Goal: Information Seeking & Learning: Learn about a topic

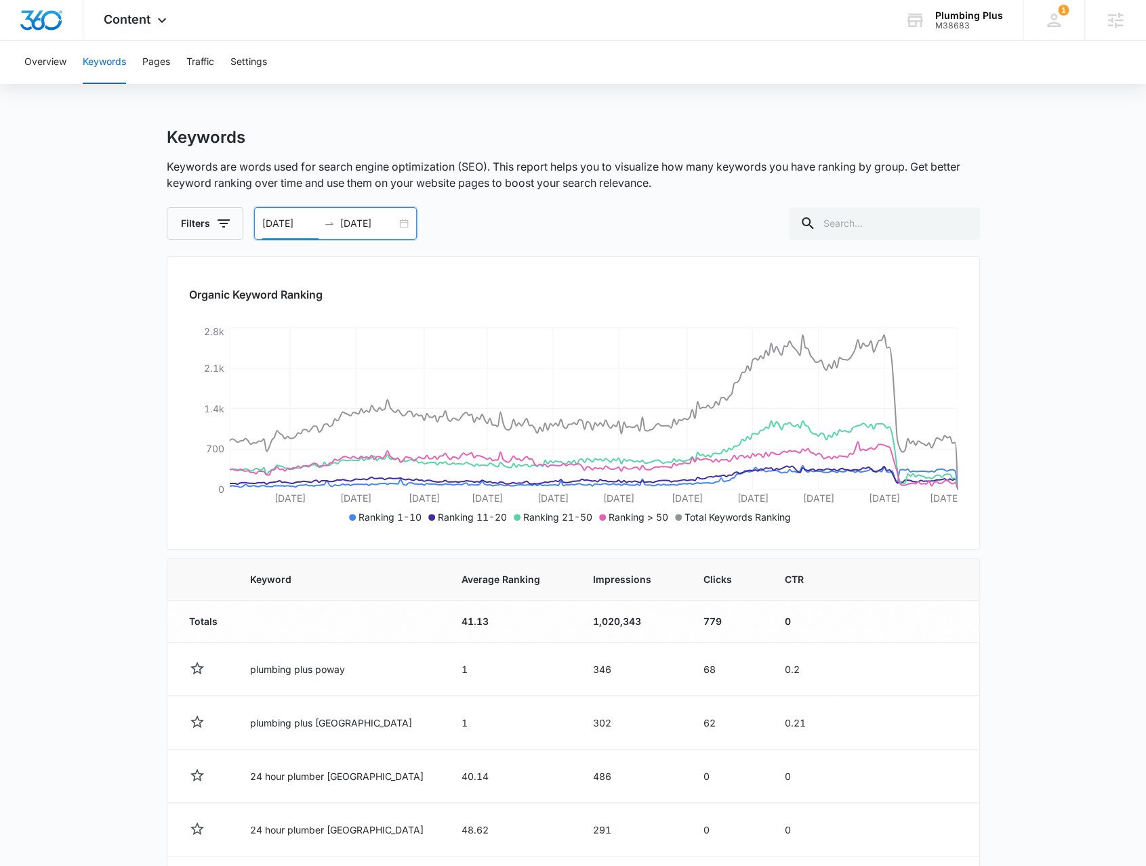
click at [67, 72] on div "Overview Keywords Pages Traffic Settings" at bounding box center [572, 62] width 1113 height 43
click at [60, 68] on button "Overview" at bounding box center [45, 62] width 42 height 43
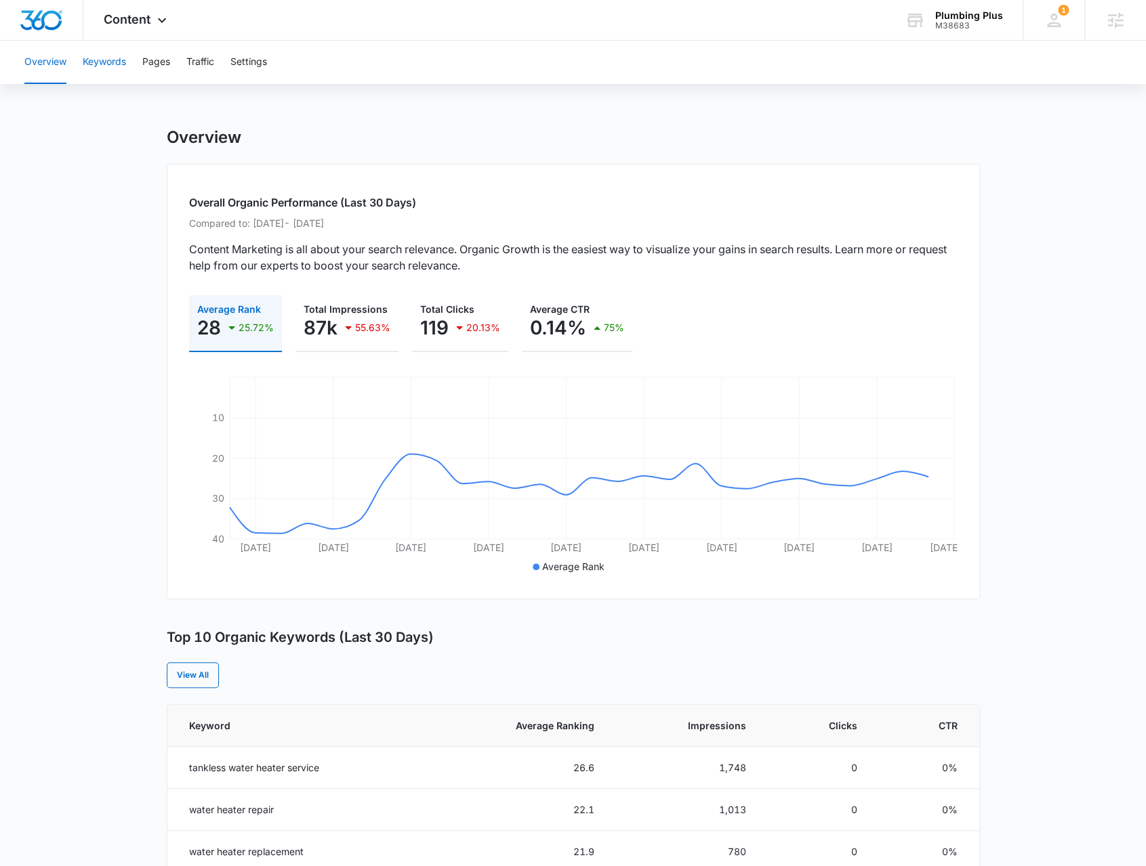
click at [123, 60] on button "Keywords" at bounding box center [104, 62] width 43 height 43
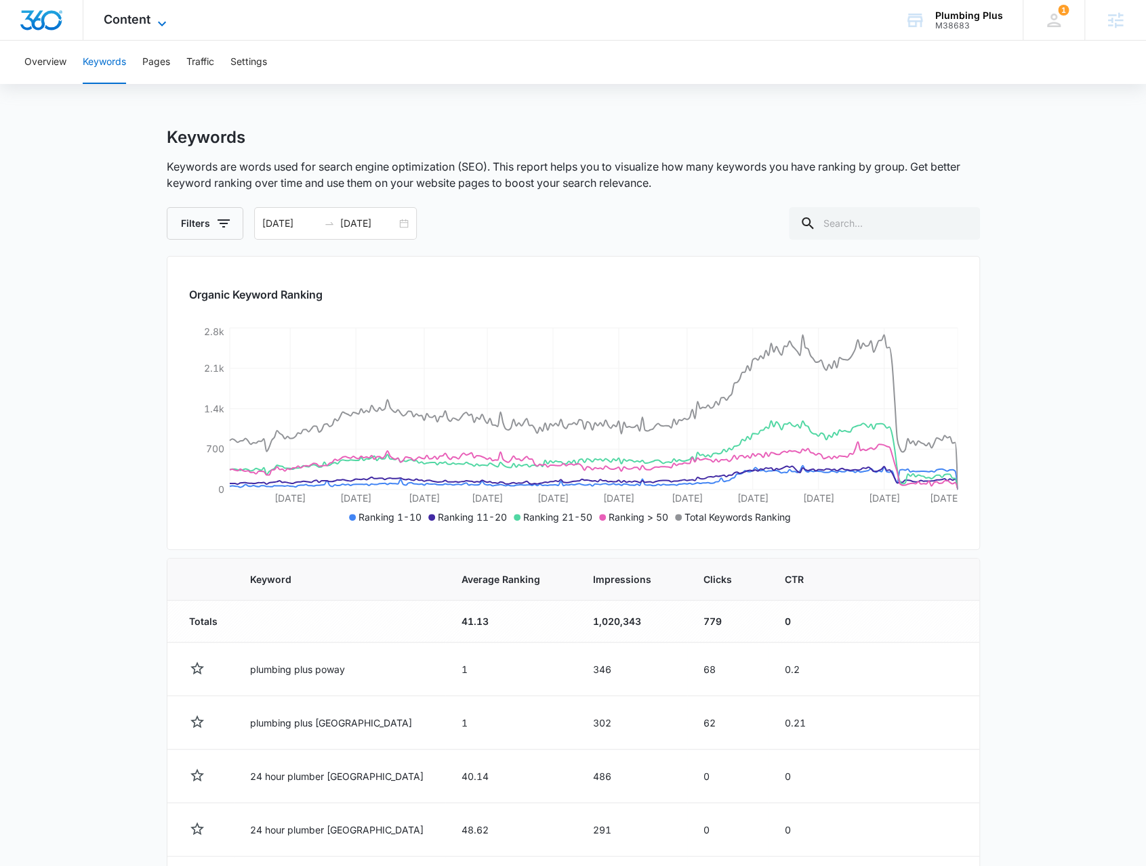
click at [146, 20] on span "Content" at bounding box center [127, 19] width 47 height 14
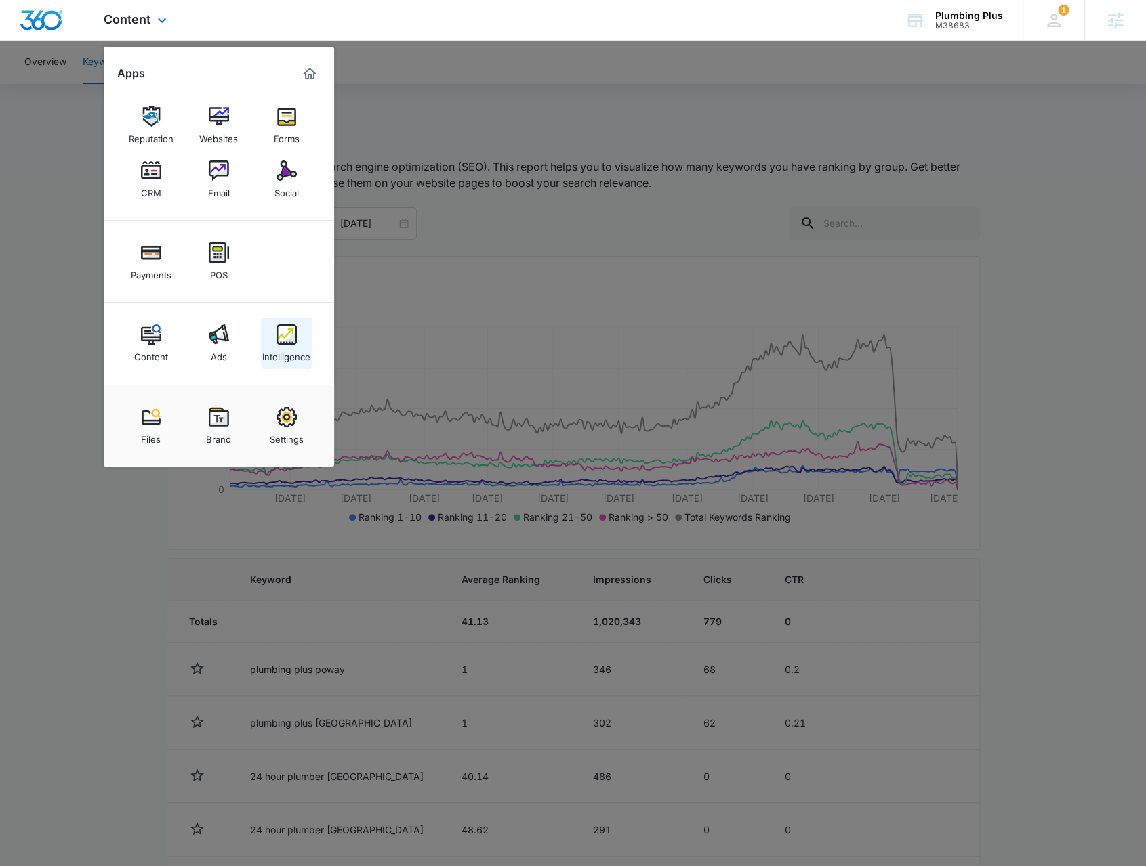
click at [273, 356] on div "Intelligence" at bounding box center [286, 354] width 48 height 18
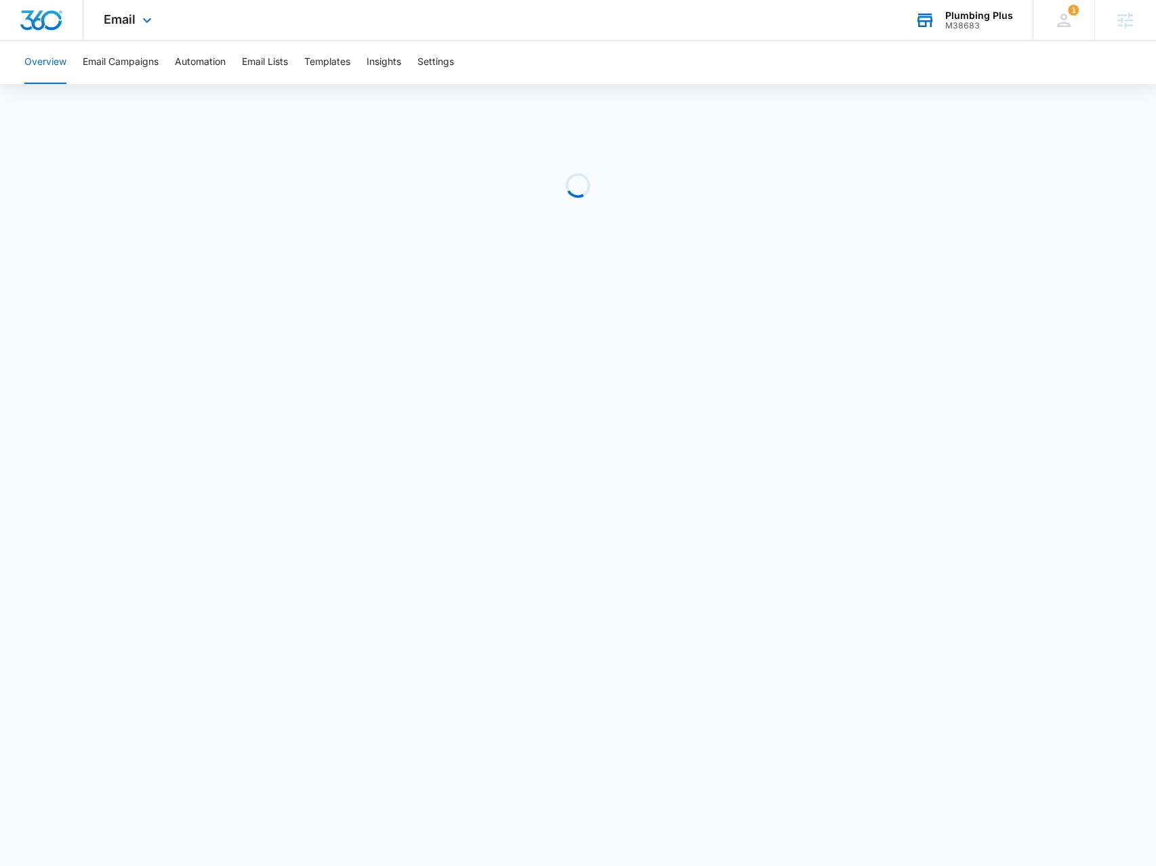
click at [920, 24] on icon at bounding box center [925, 20] width 20 height 20
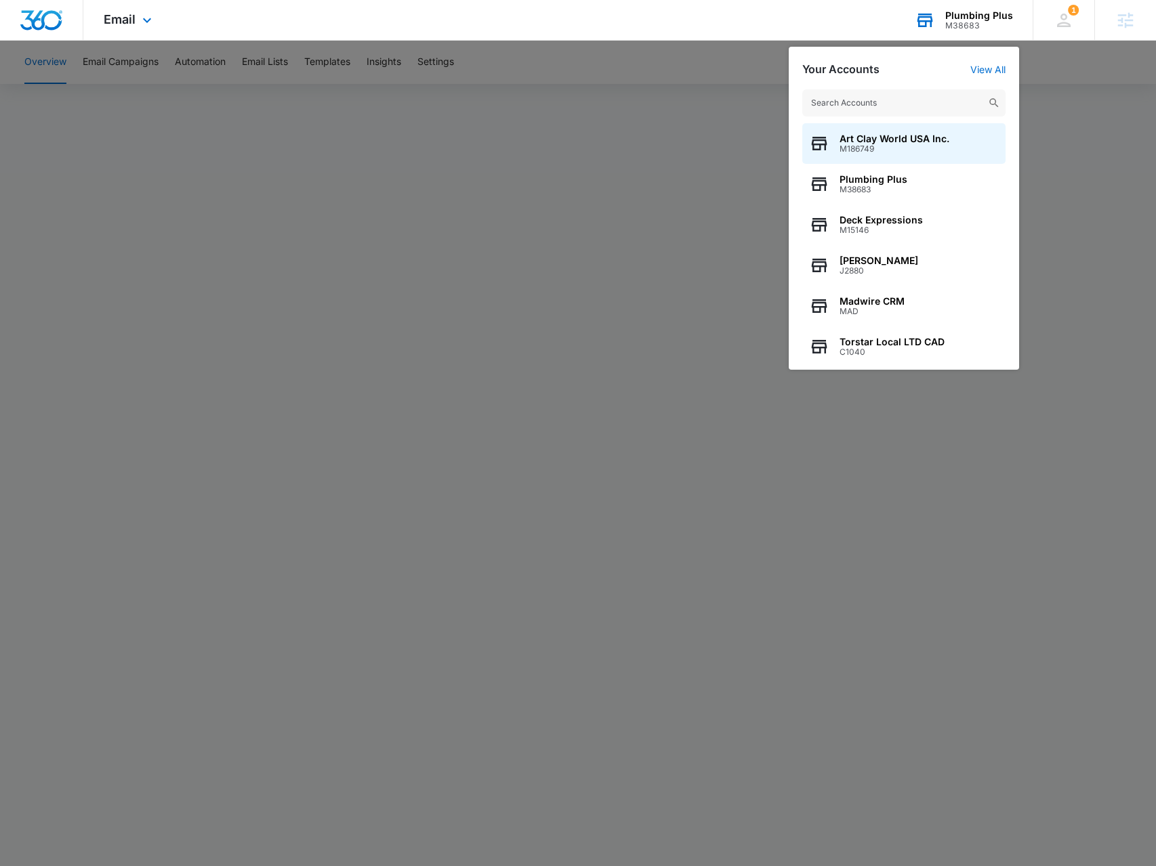
click at [921, 100] on input "text" at bounding box center [903, 102] width 203 height 27
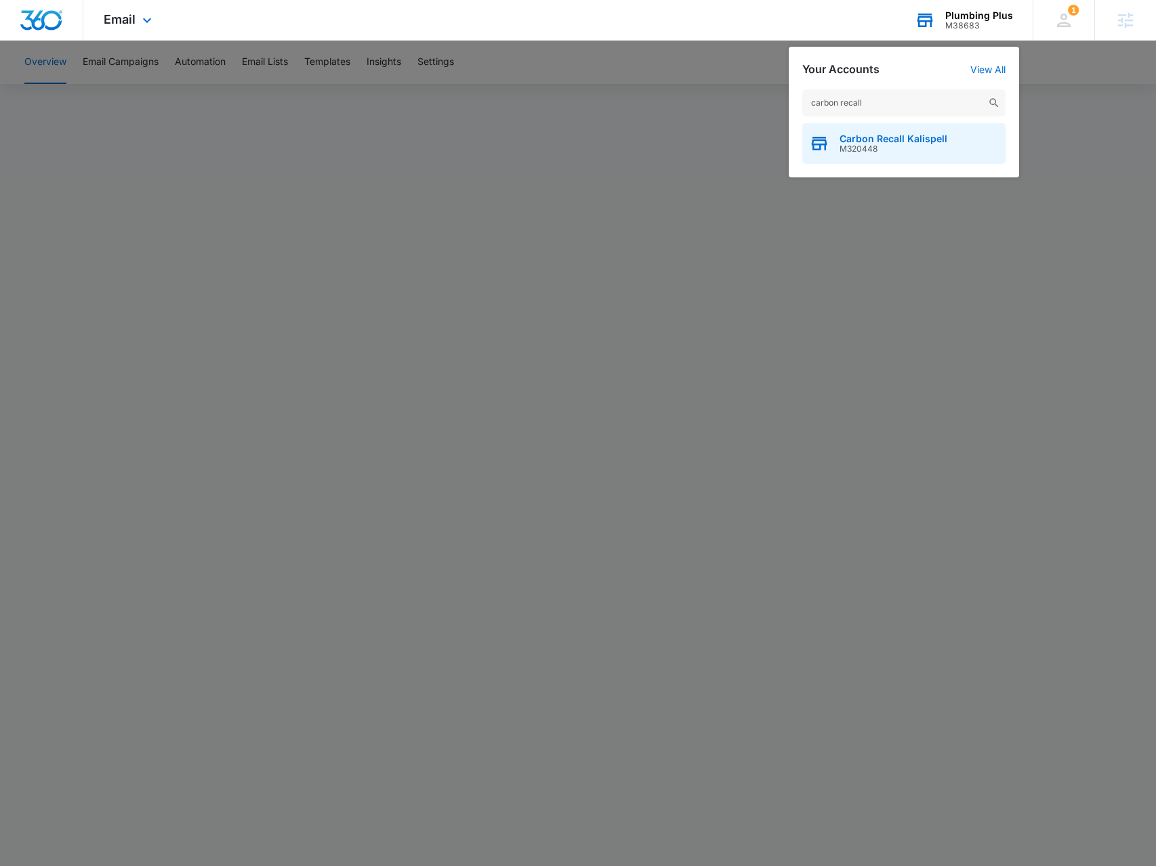
type input "carbon recall"
click at [862, 142] on span "Carbon Recall Kalispell" at bounding box center [893, 138] width 108 height 11
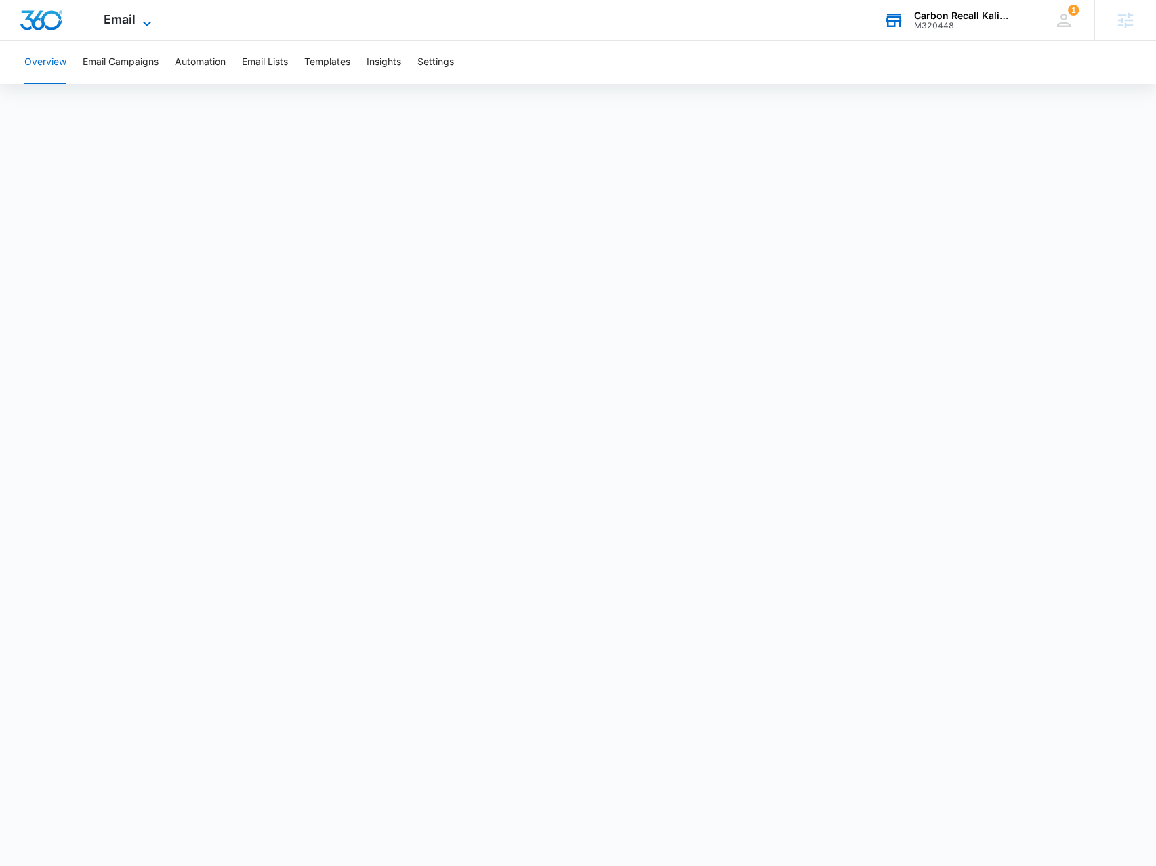
click at [130, 24] on span "Email" at bounding box center [120, 19] width 32 height 14
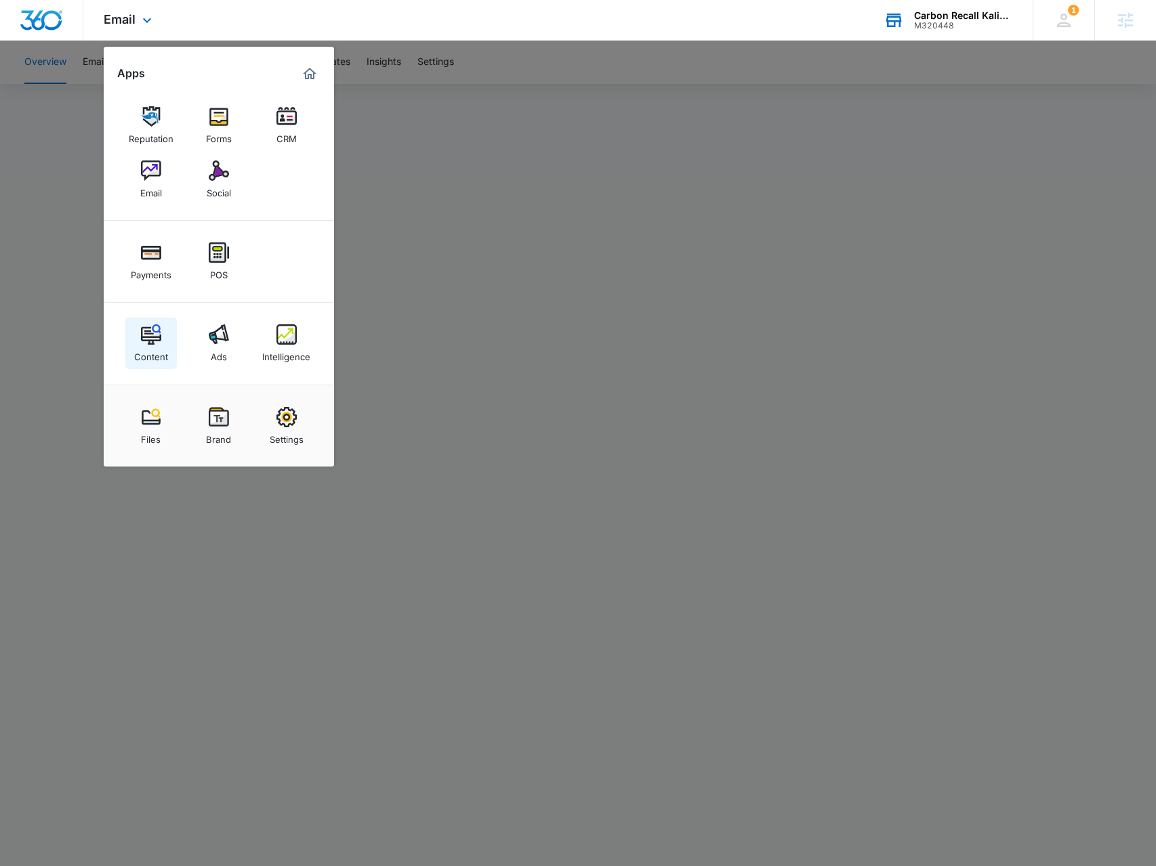
click at [165, 331] on link "Content" at bounding box center [150, 343] width 51 height 51
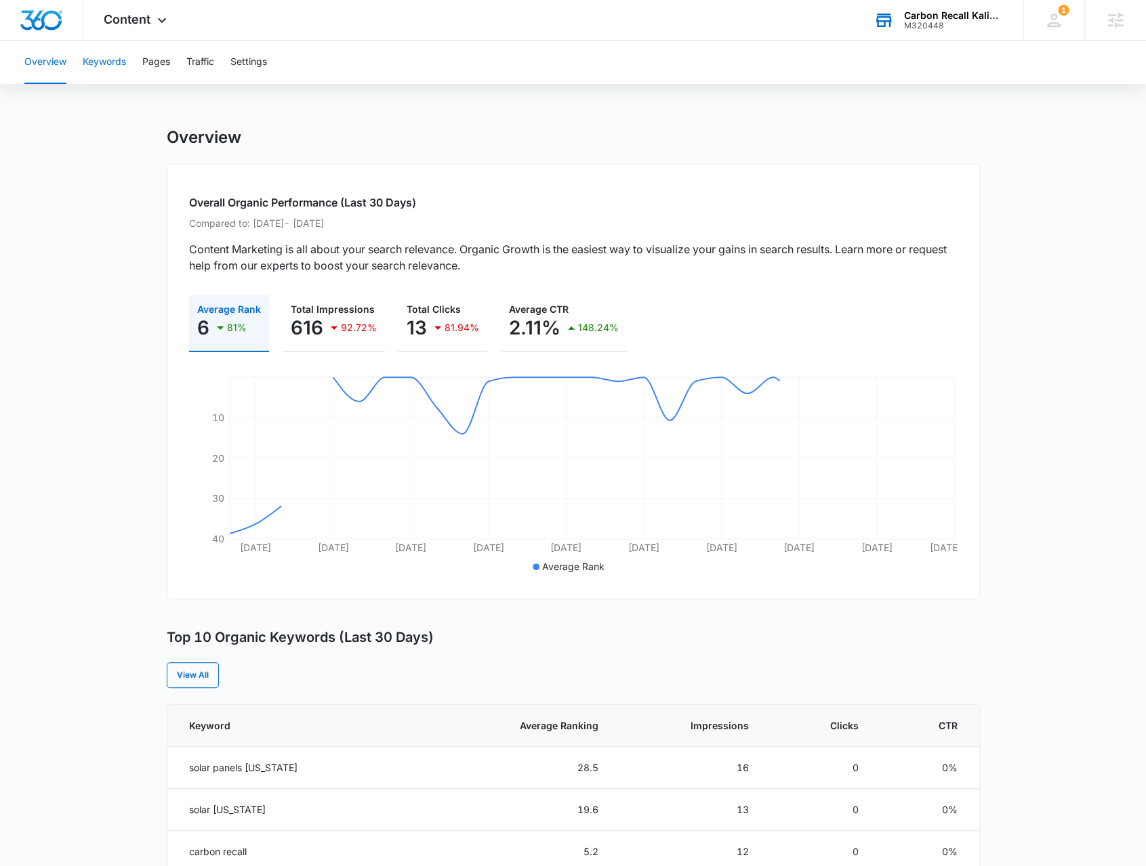
click at [99, 66] on button "Keywords" at bounding box center [104, 62] width 43 height 43
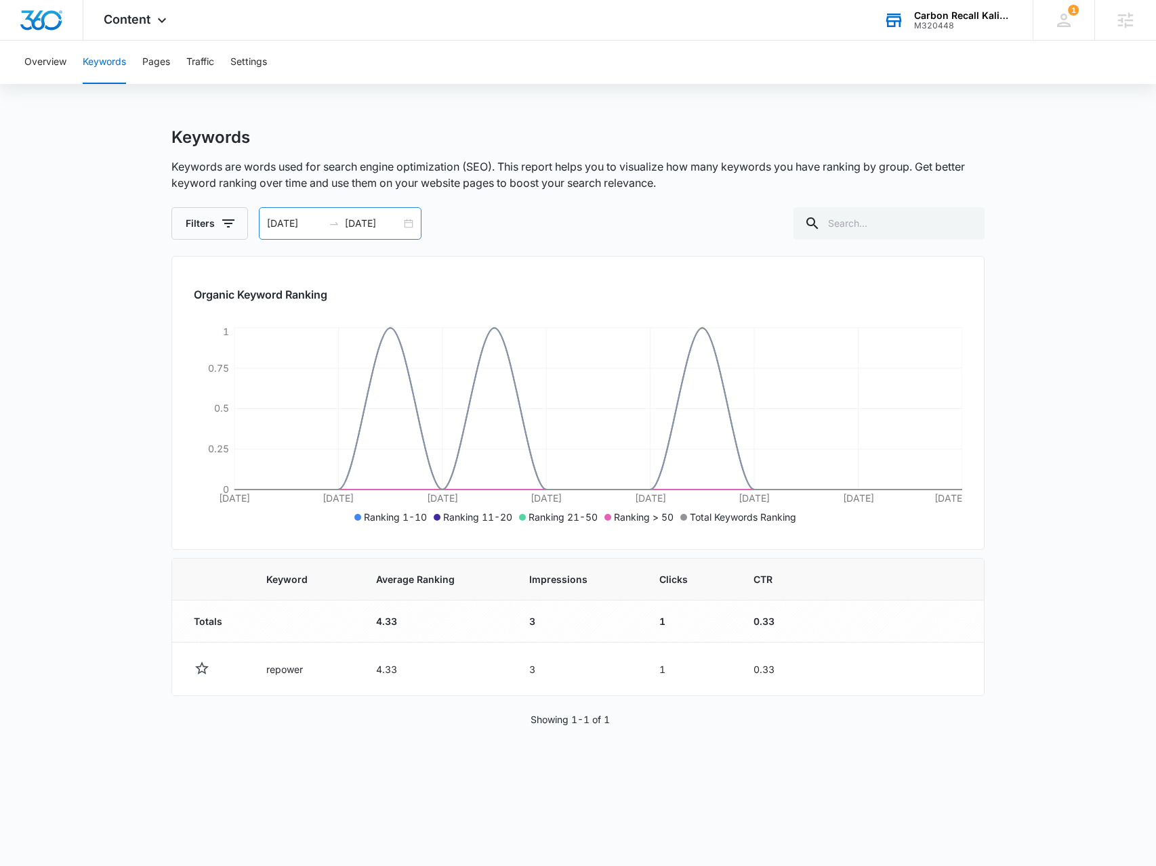
click at [413, 224] on div "[DATE] [DATE]" at bounding box center [340, 223] width 163 height 33
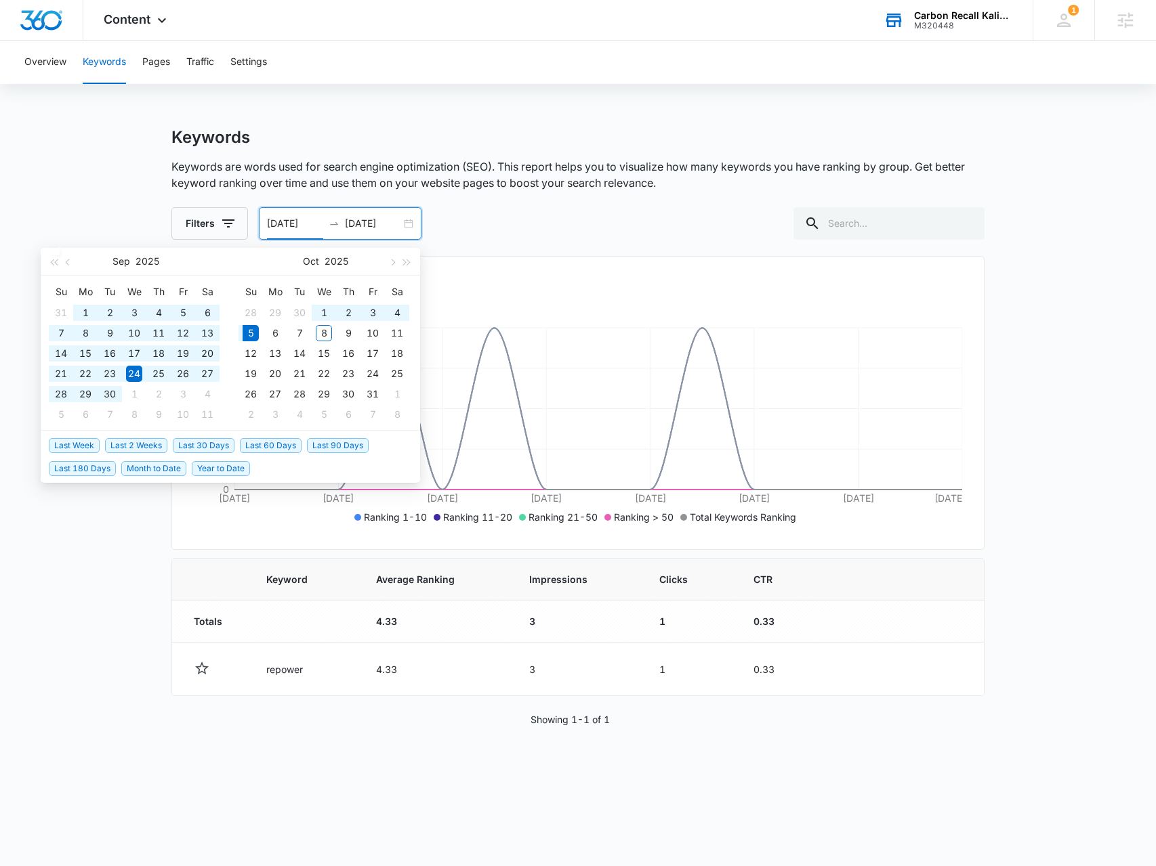
click at [207, 467] on span "Year to Date" at bounding box center [221, 468] width 58 height 15
type input "[DATE]"
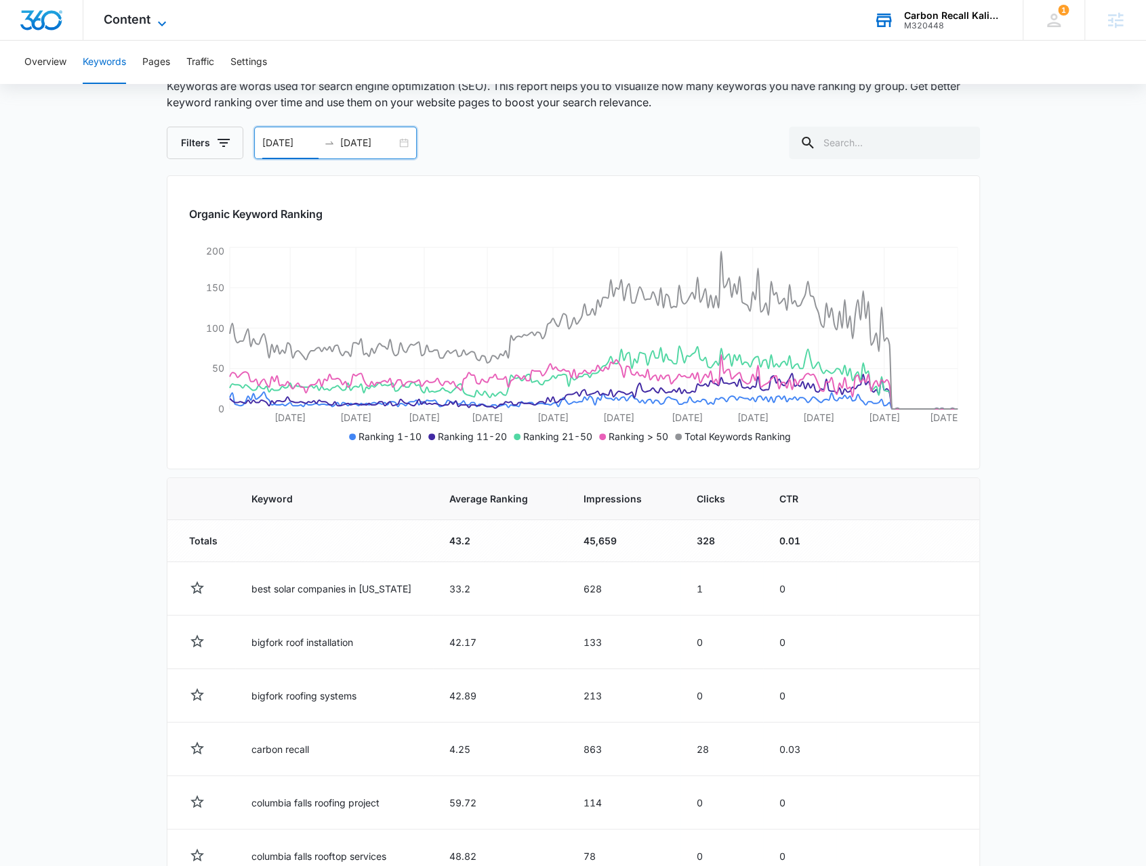
scroll to position [68, 0]
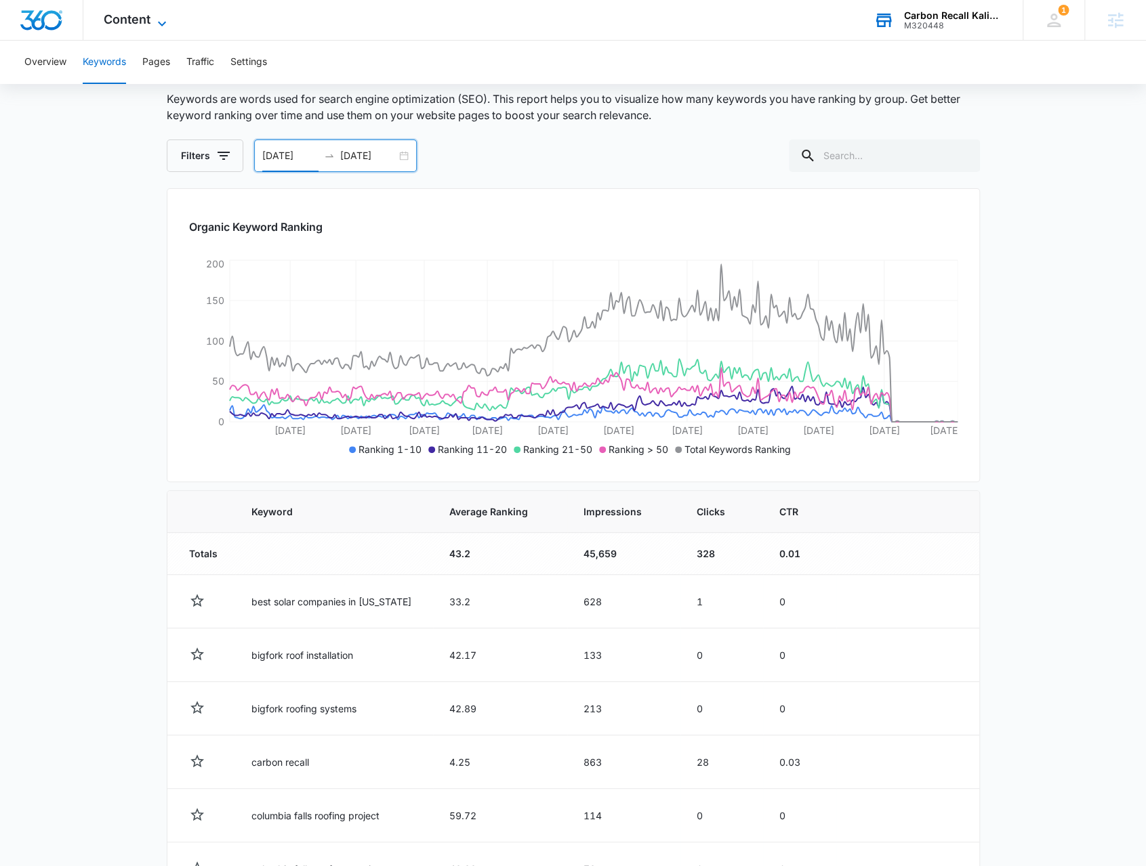
click at [135, 12] on span "Content" at bounding box center [127, 19] width 47 height 14
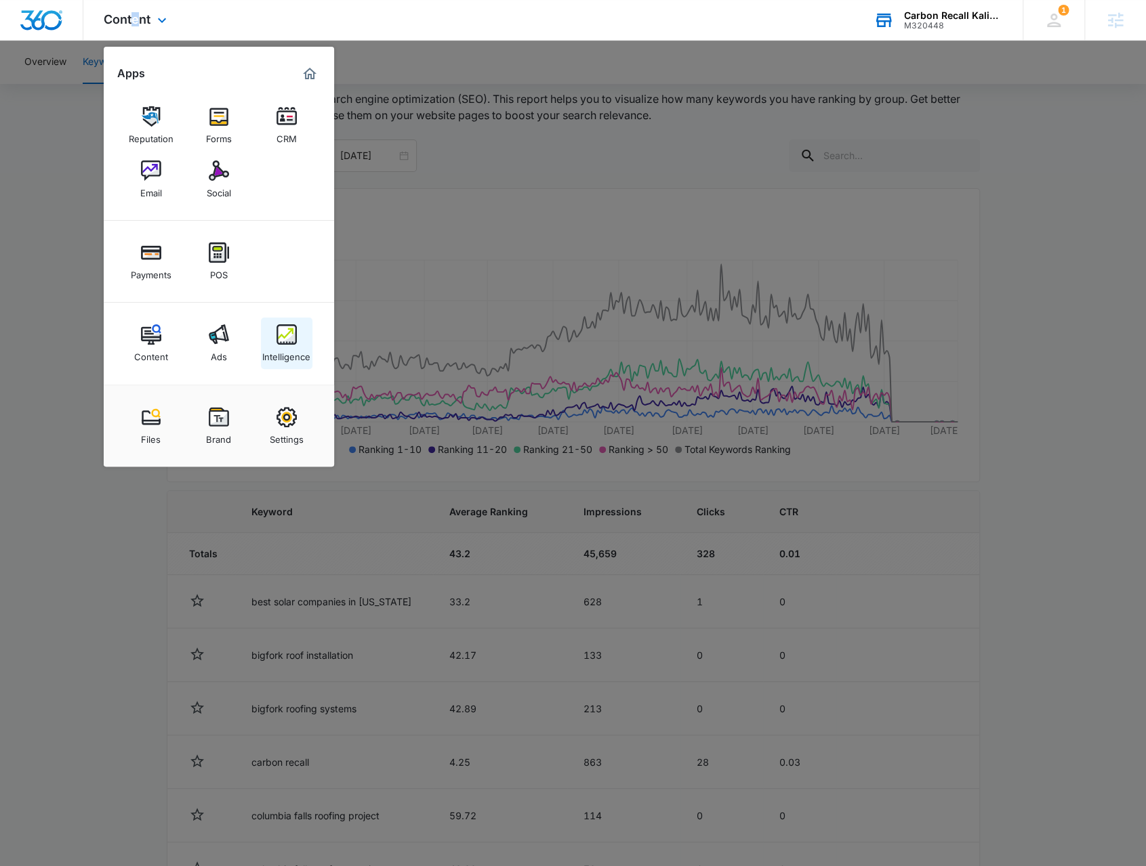
click at [280, 327] on img at bounding box center [286, 335] width 20 height 20
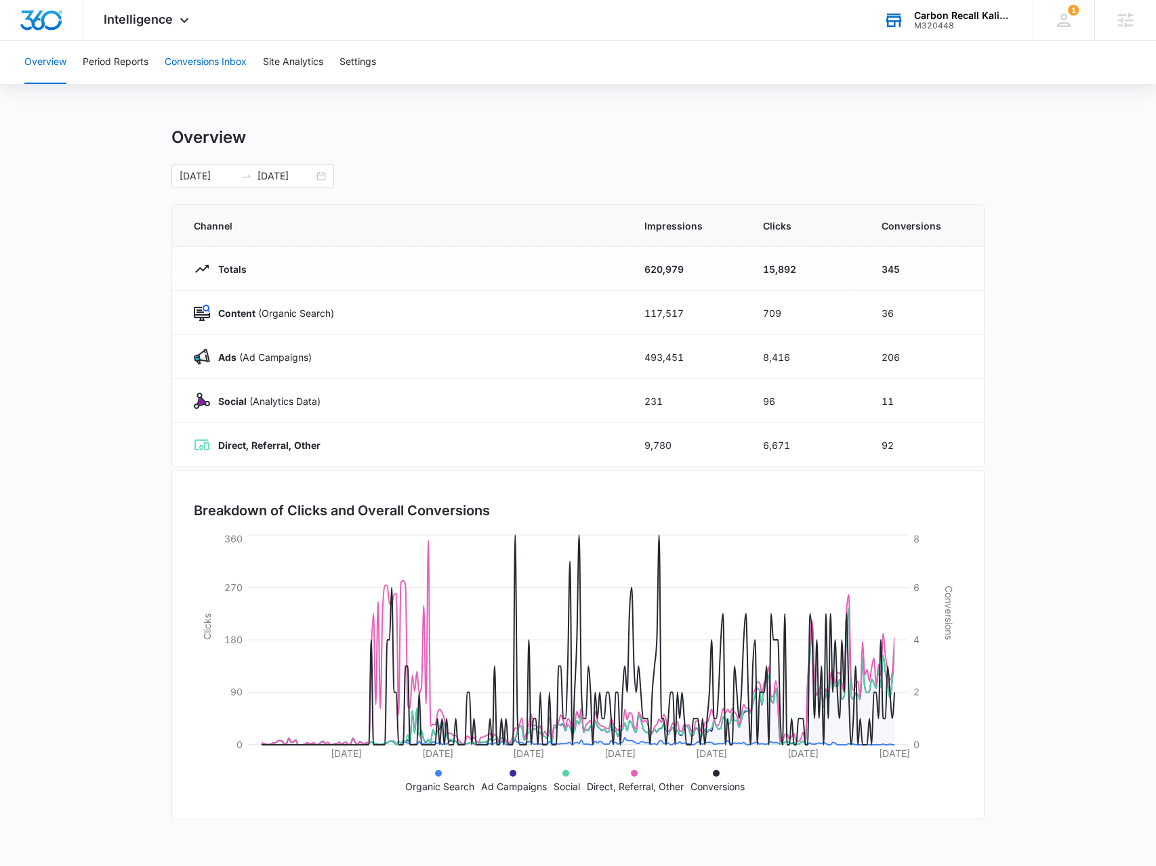
click at [214, 74] on button "Conversions Inbox" at bounding box center [206, 62] width 82 height 43
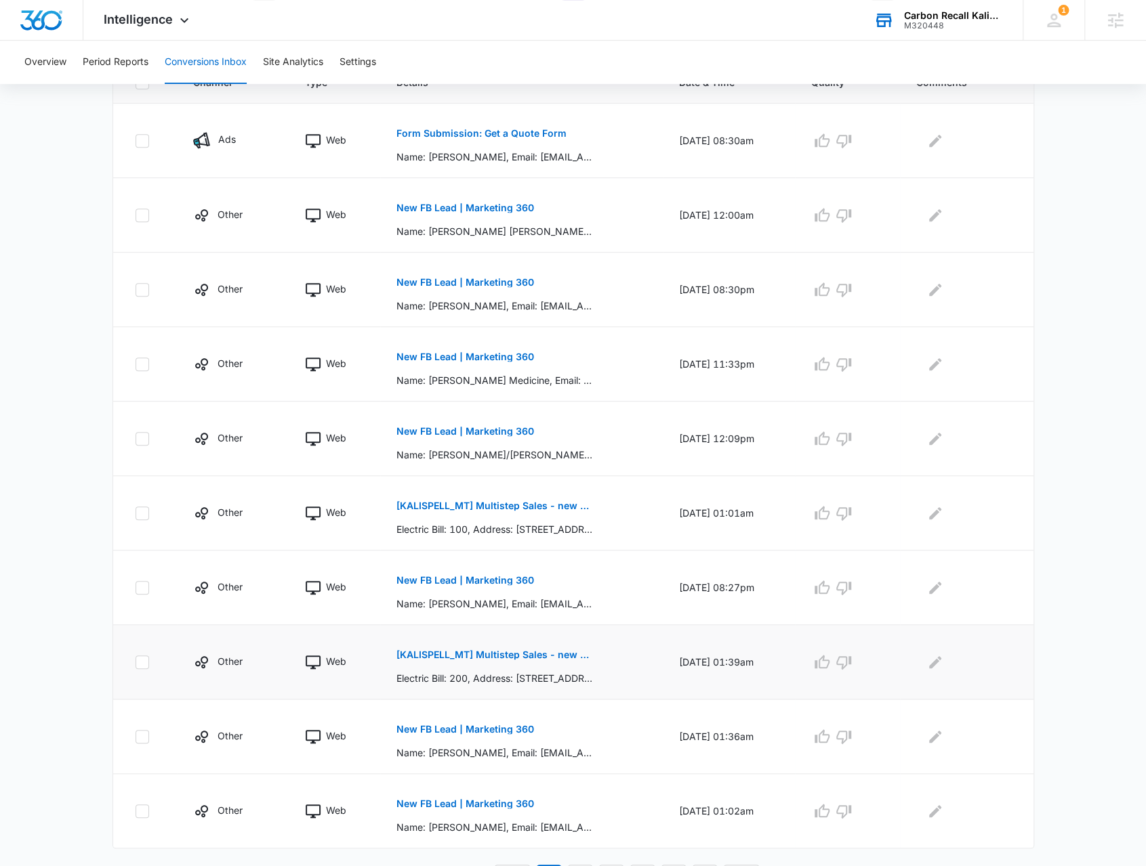
scroll to position [344, 0]
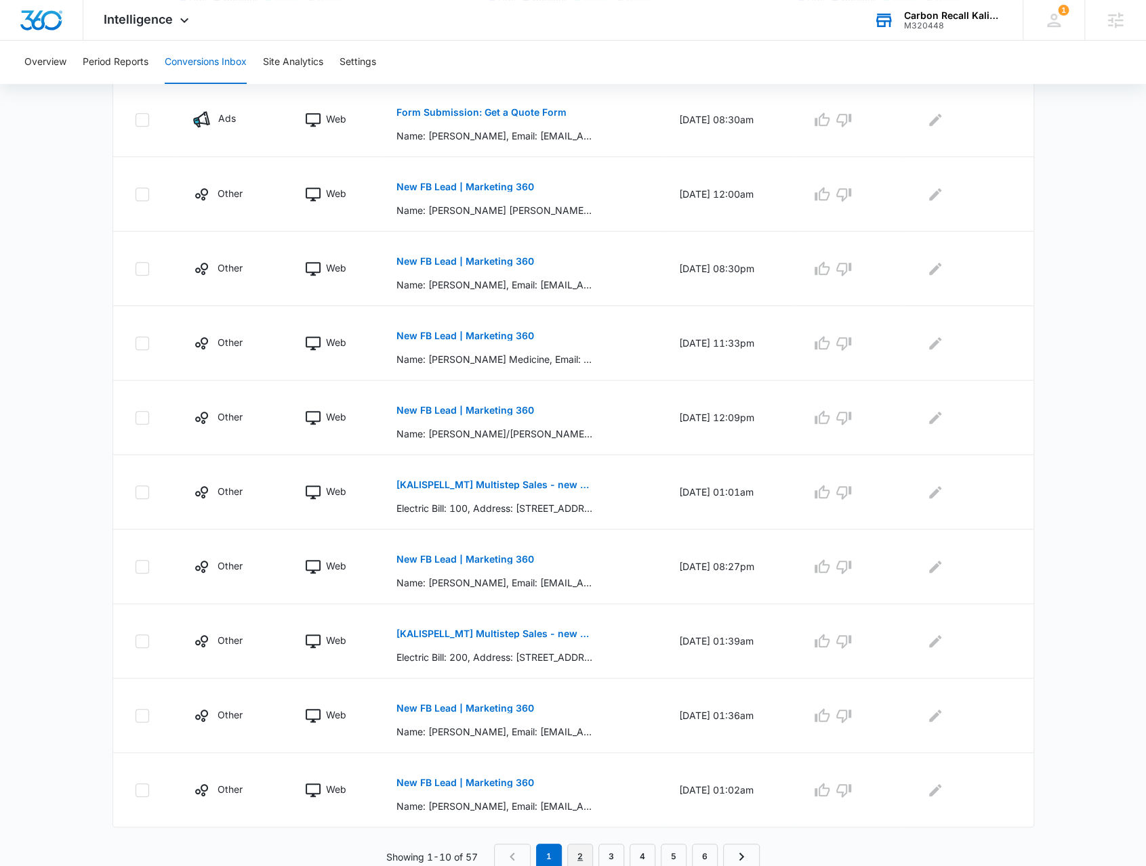
click at [583, 845] on link "2" at bounding box center [580, 857] width 26 height 26
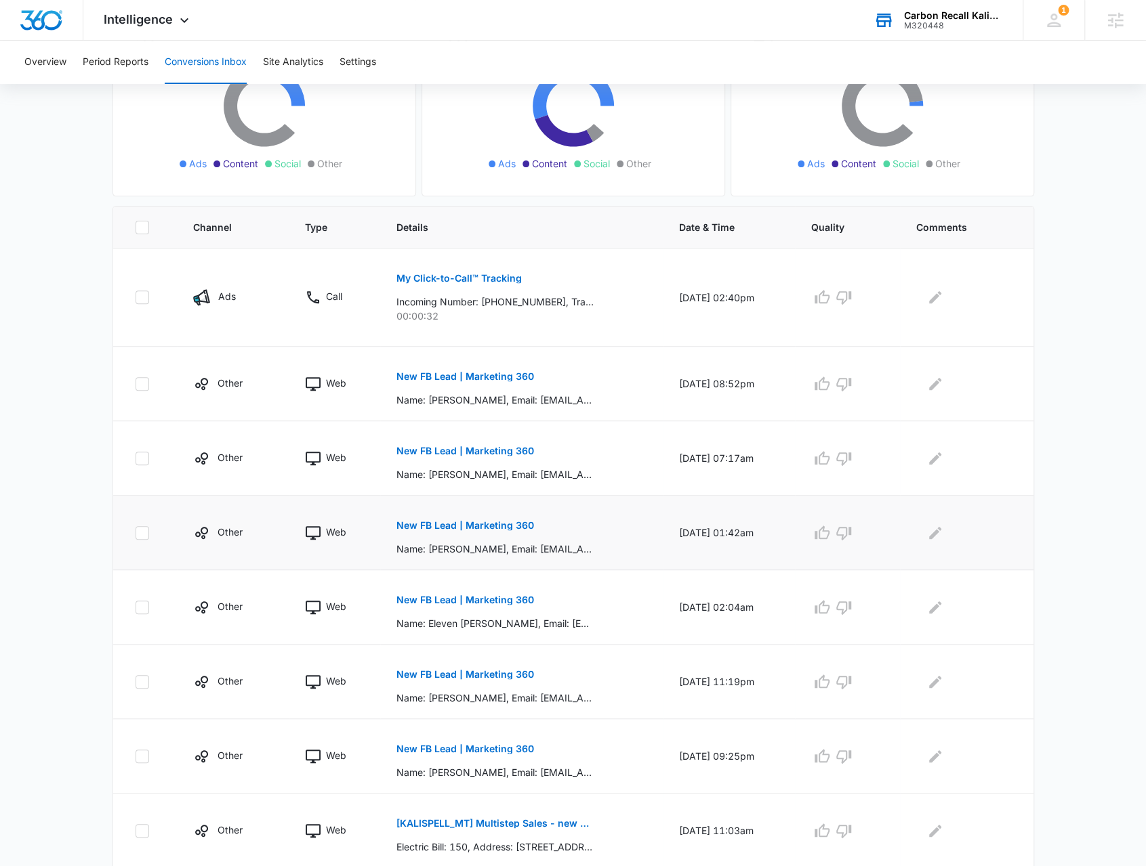
scroll to position [368, 0]
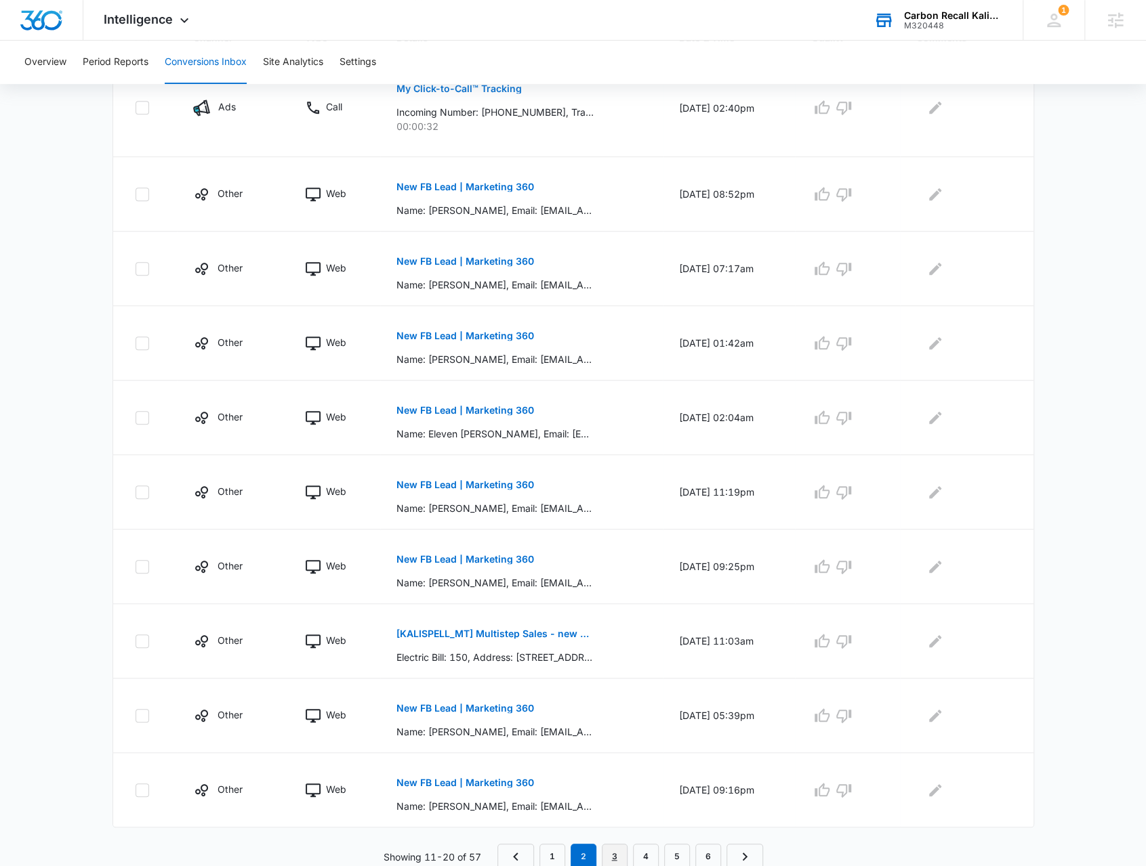
click at [616, 848] on link "3" at bounding box center [615, 857] width 26 height 26
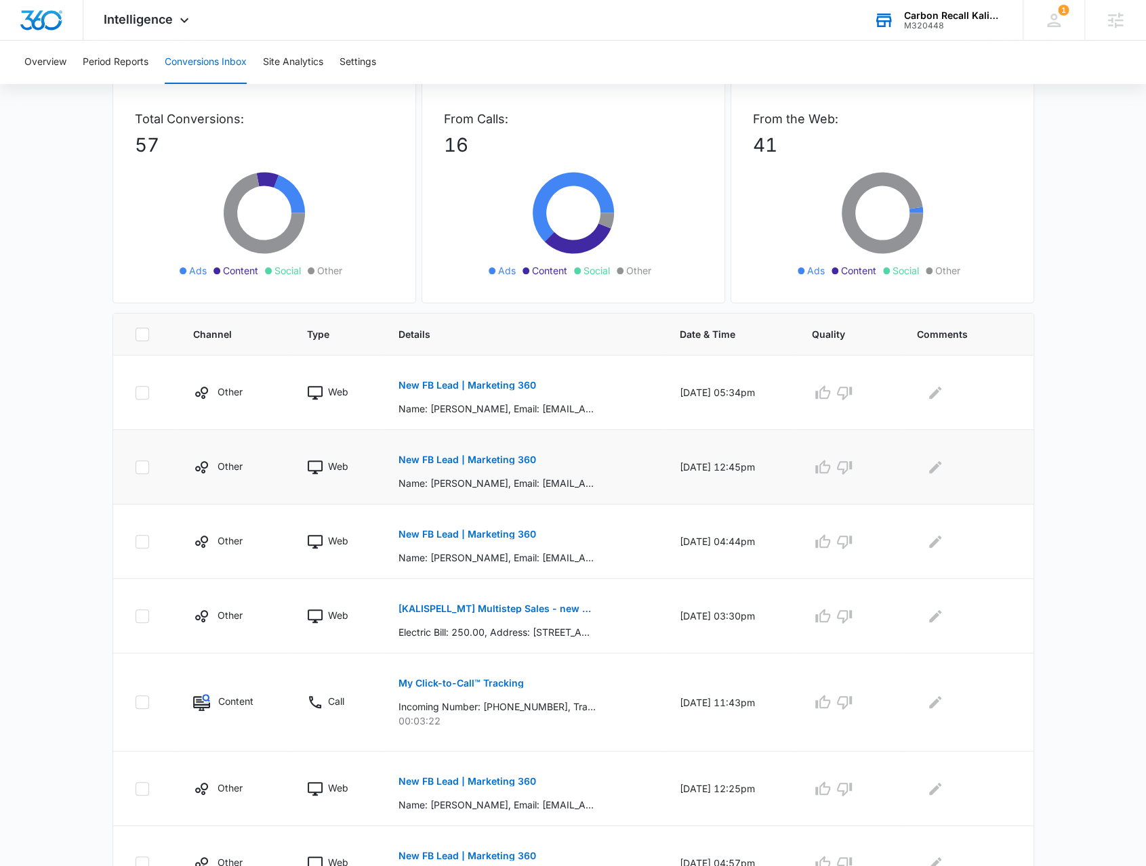
scroll to position [0, 0]
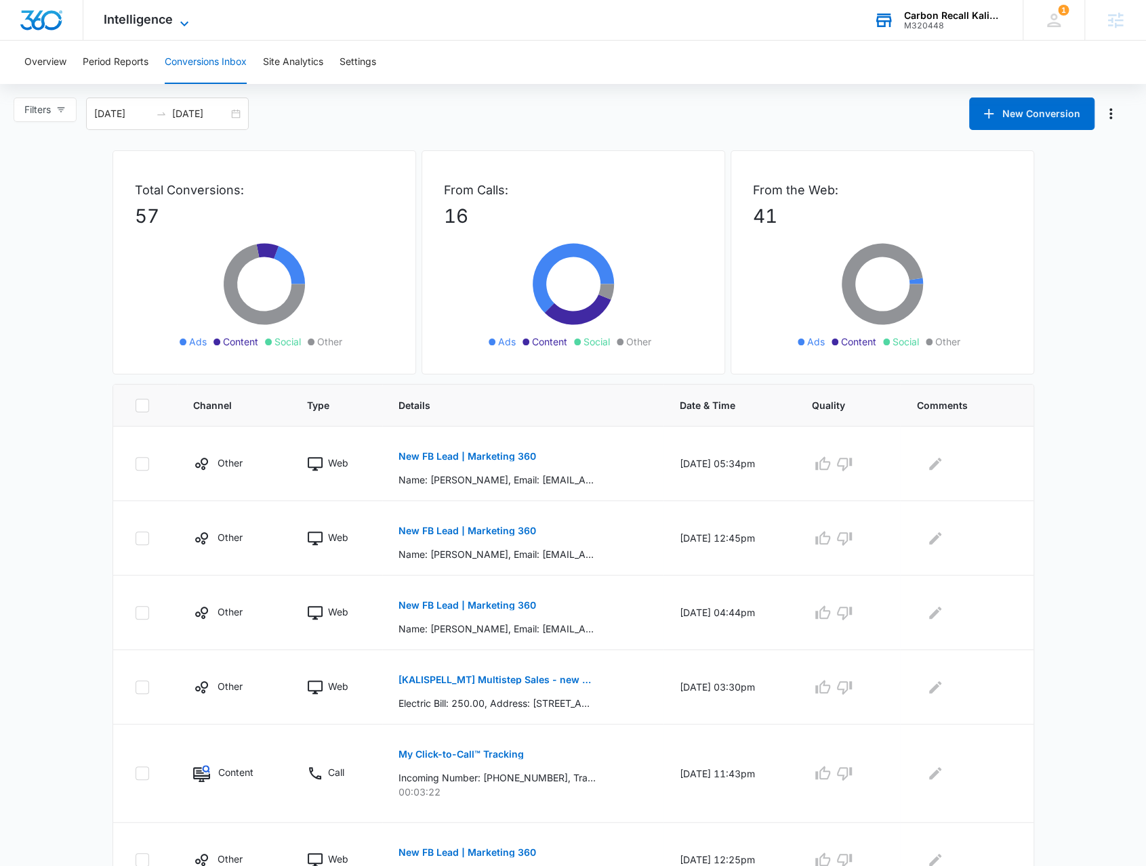
click at [142, 21] on span "Intelligence" at bounding box center [138, 19] width 69 height 14
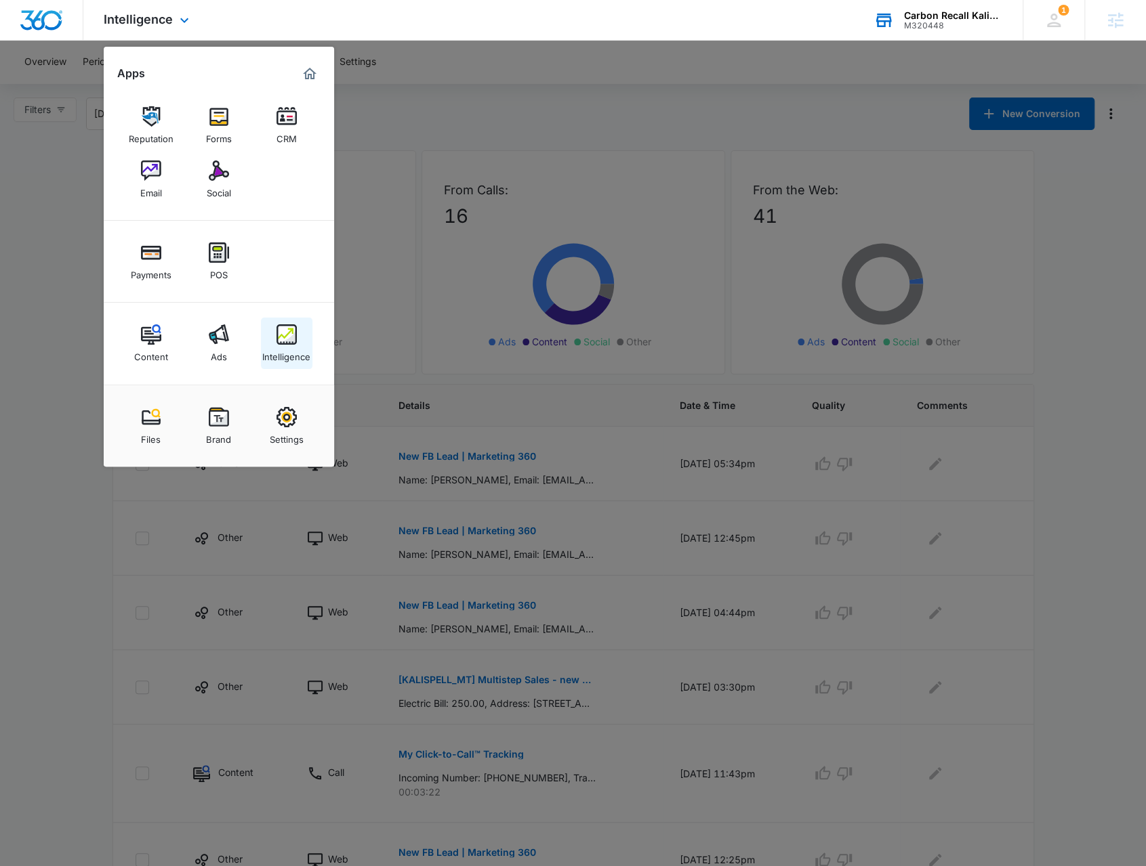
click at [280, 339] on img at bounding box center [286, 335] width 20 height 20
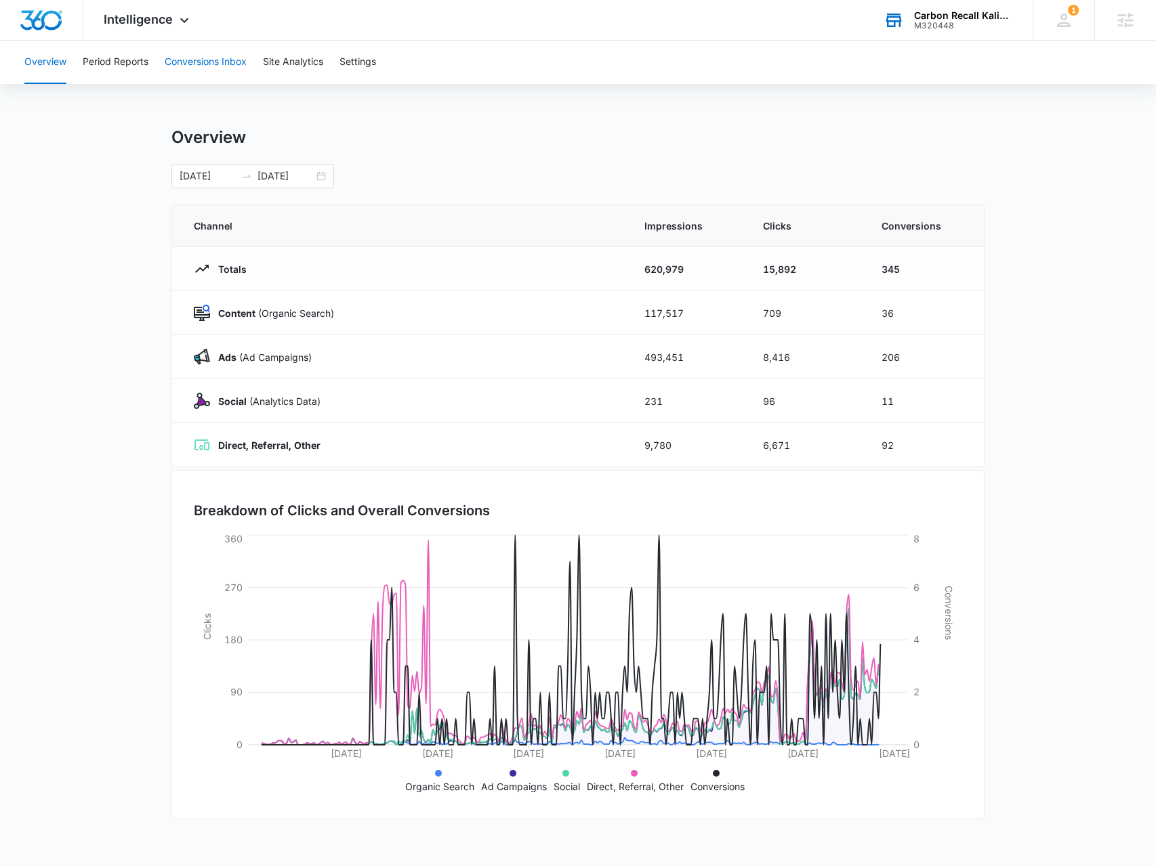
click at [215, 66] on button "Conversions Inbox" at bounding box center [206, 62] width 82 height 43
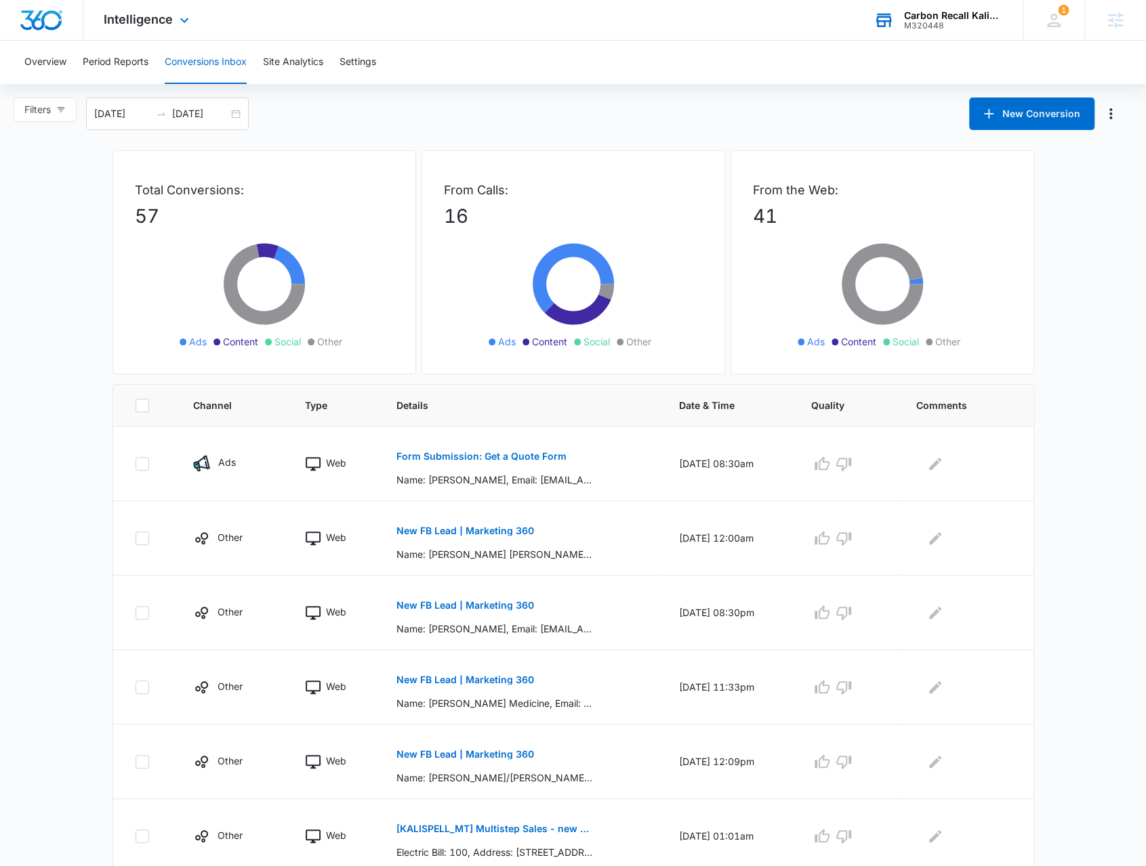
click at [157, 28] on div "Intelligence Apps Reputation Forms CRM Email Social Payments POS Content Ads In…" at bounding box center [147, 20] width 129 height 40
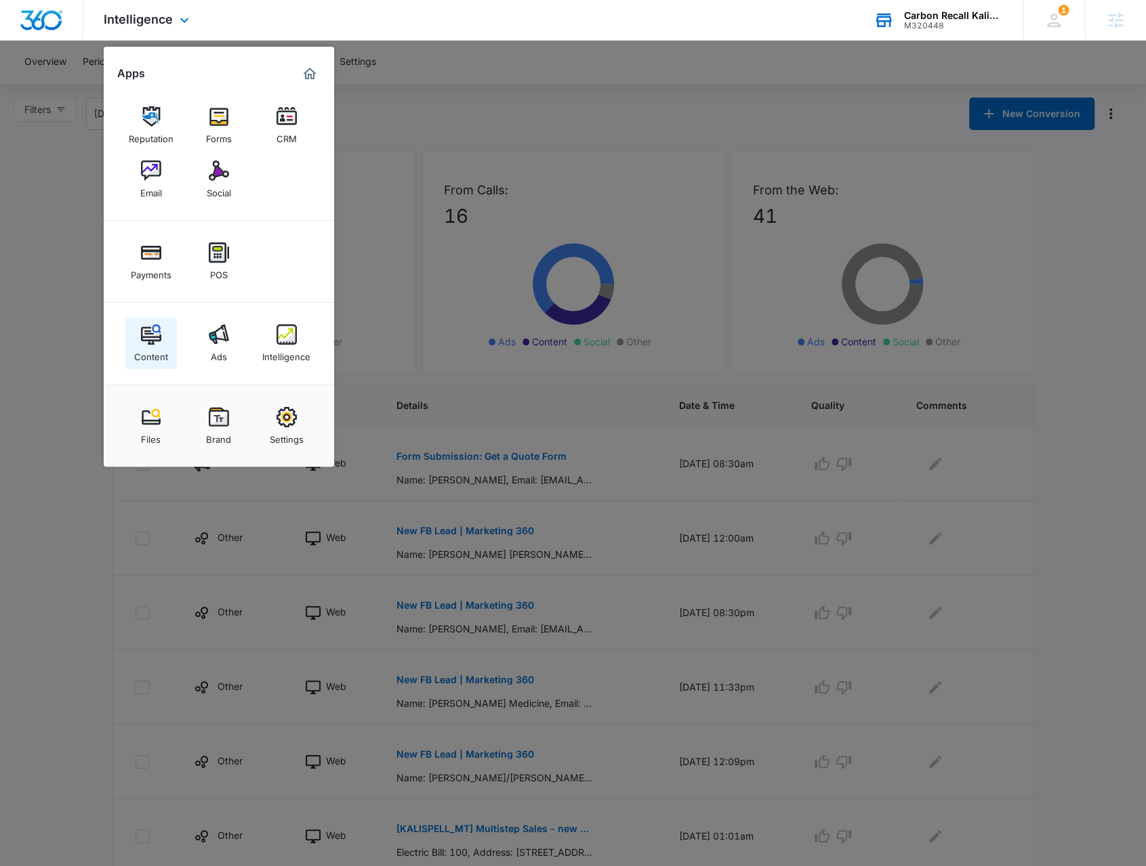
click at [160, 338] on img at bounding box center [151, 335] width 20 height 20
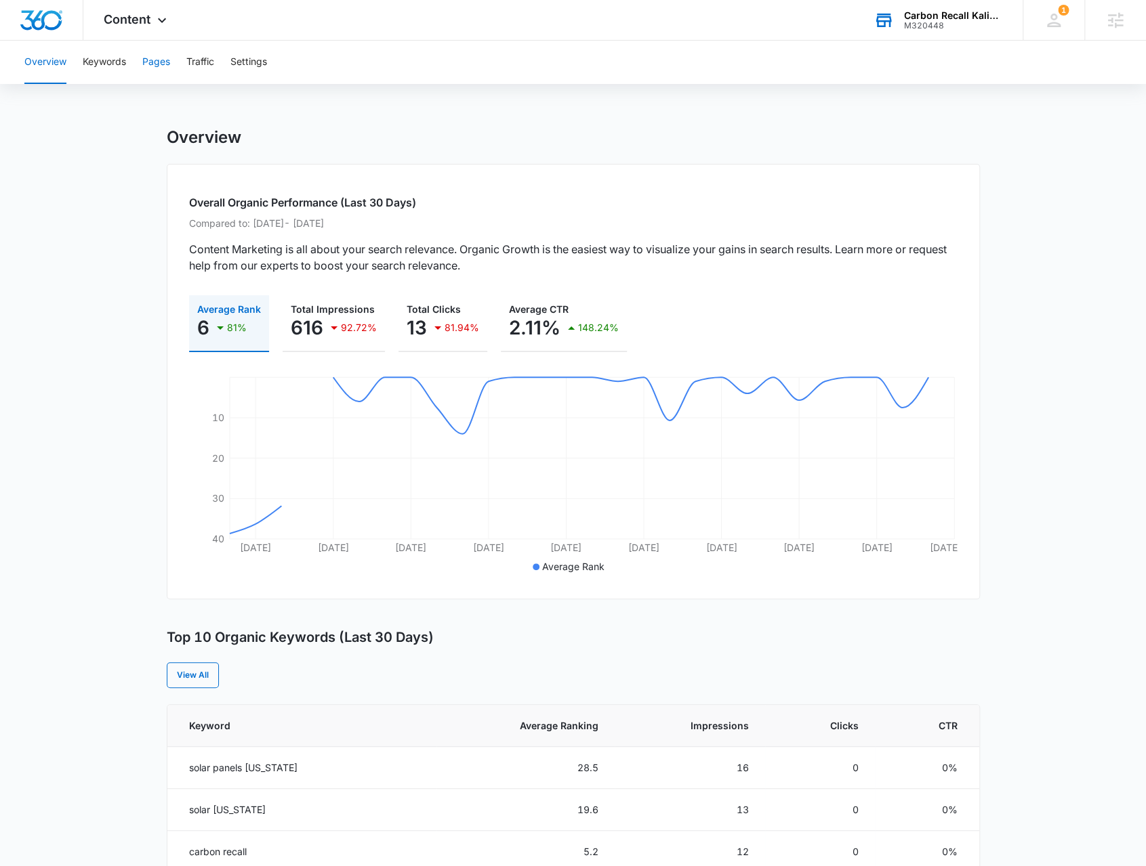
click at [151, 71] on button "Pages" at bounding box center [156, 62] width 28 height 43
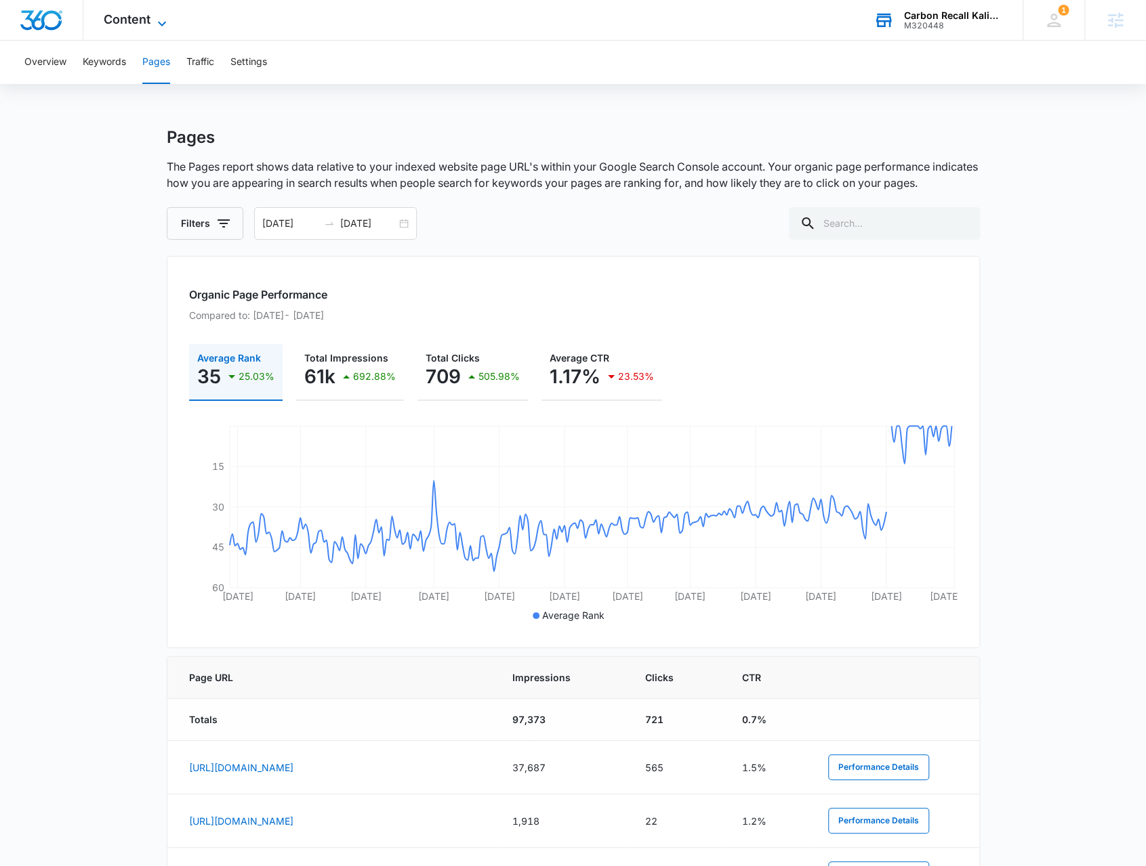
click at [162, 21] on icon at bounding box center [162, 24] width 16 height 16
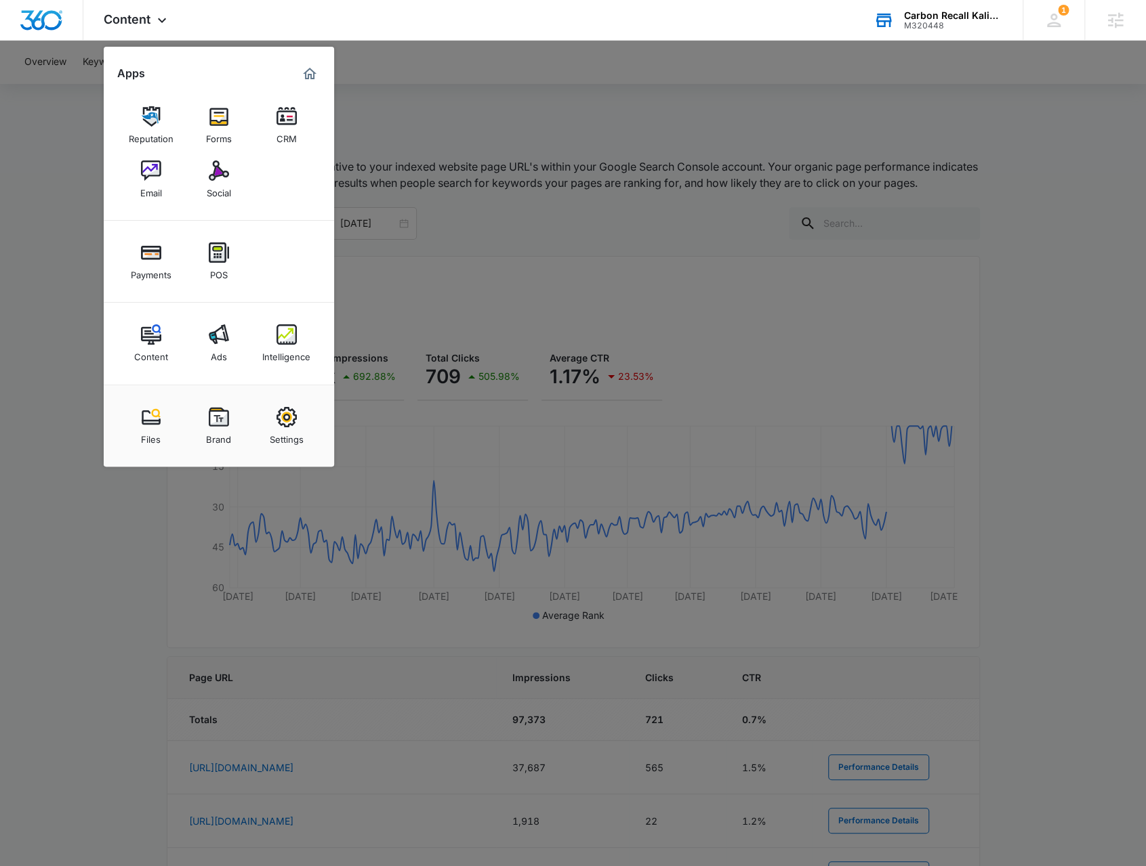
click at [894, 238] on div at bounding box center [573, 433] width 1146 height 866
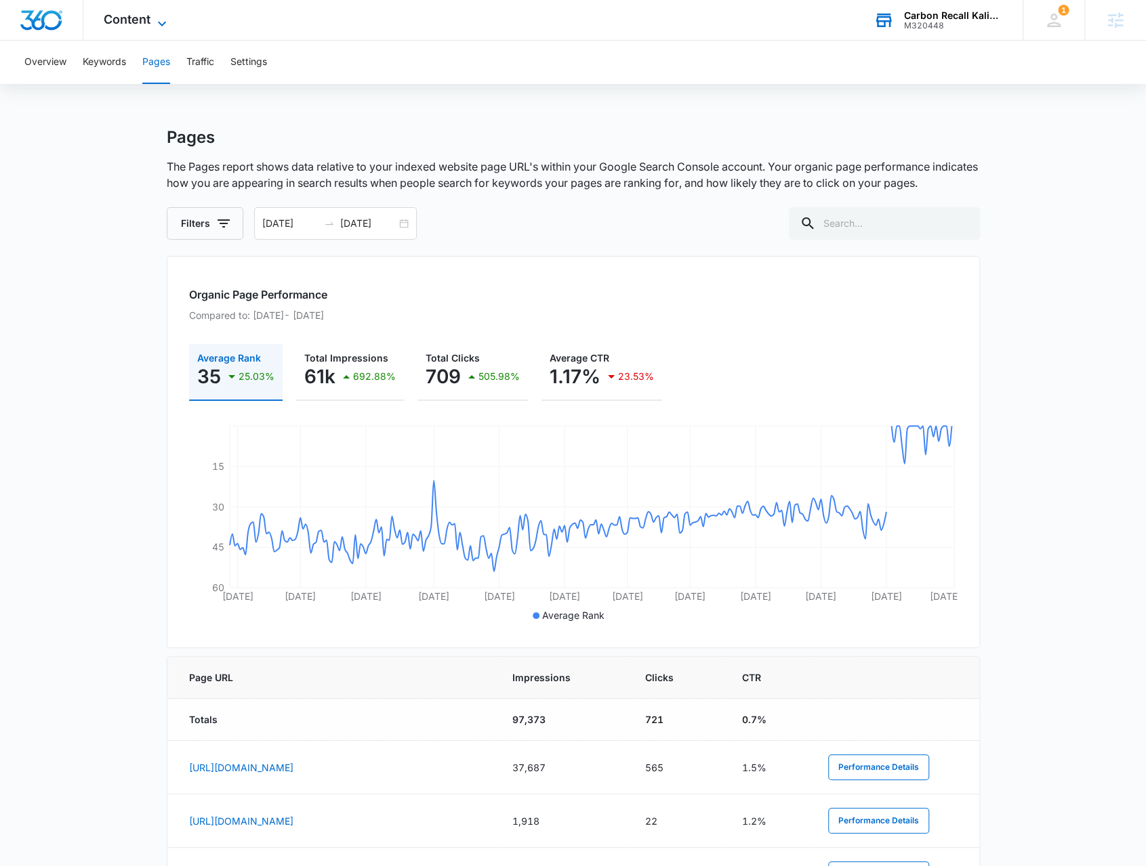
click at [161, 26] on icon at bounding box center [162, 24] width 16 height 16
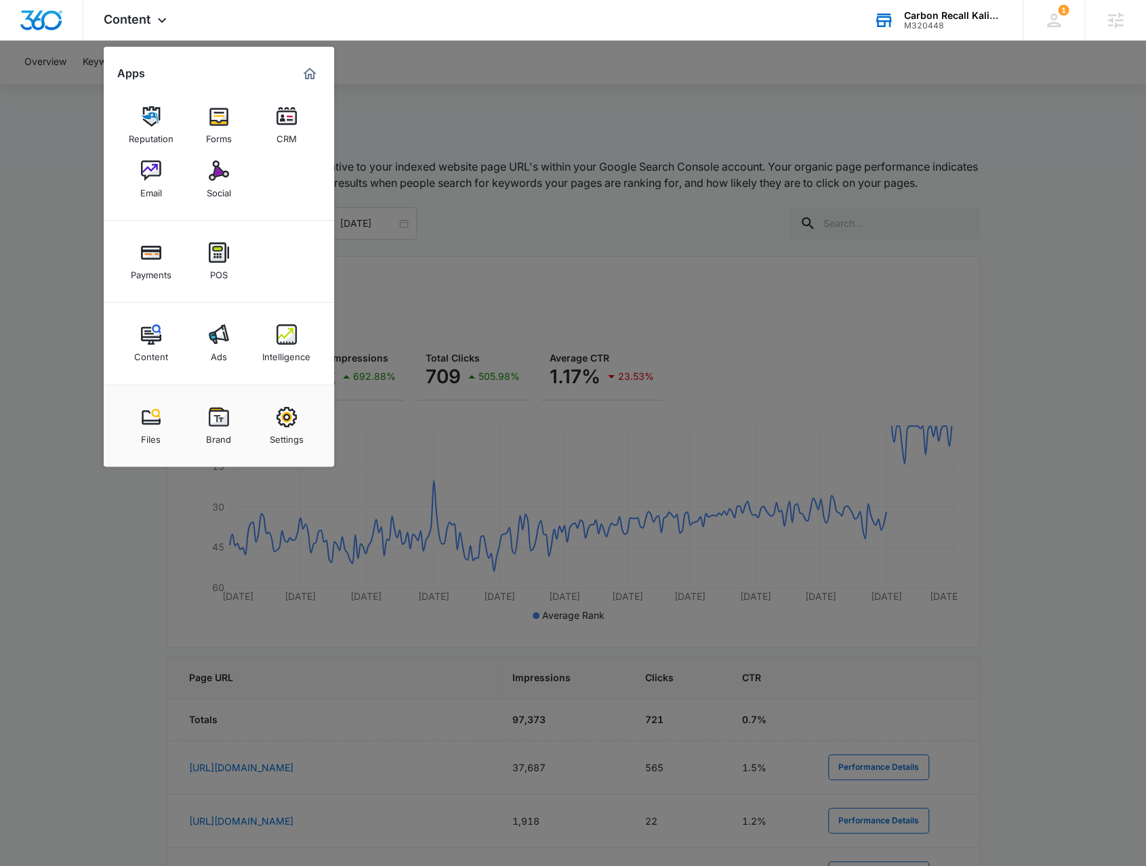
click at [272, 342] on link "Intelligence" at bounding box center [286, 343] width 51 height 51
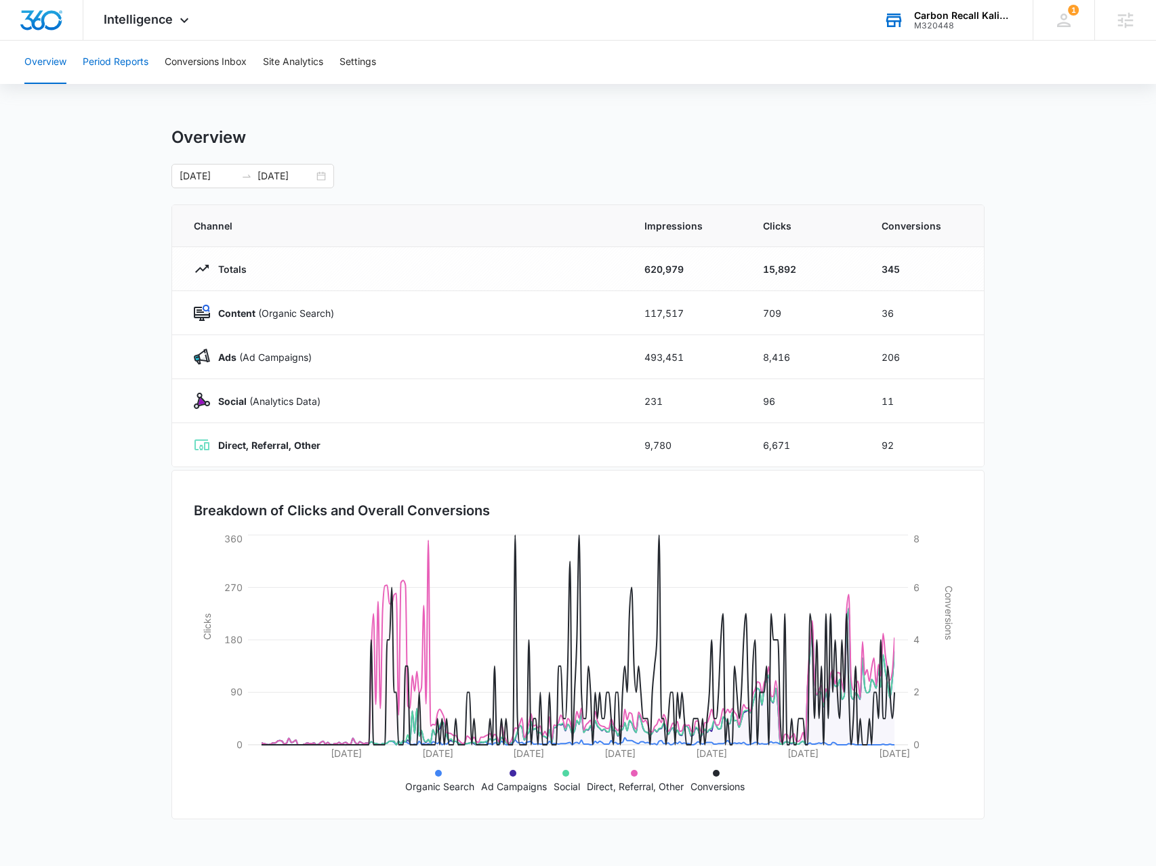
click at [128, 55] on button "Period Reports" at bounding box center [116, 62] width 66 height 43
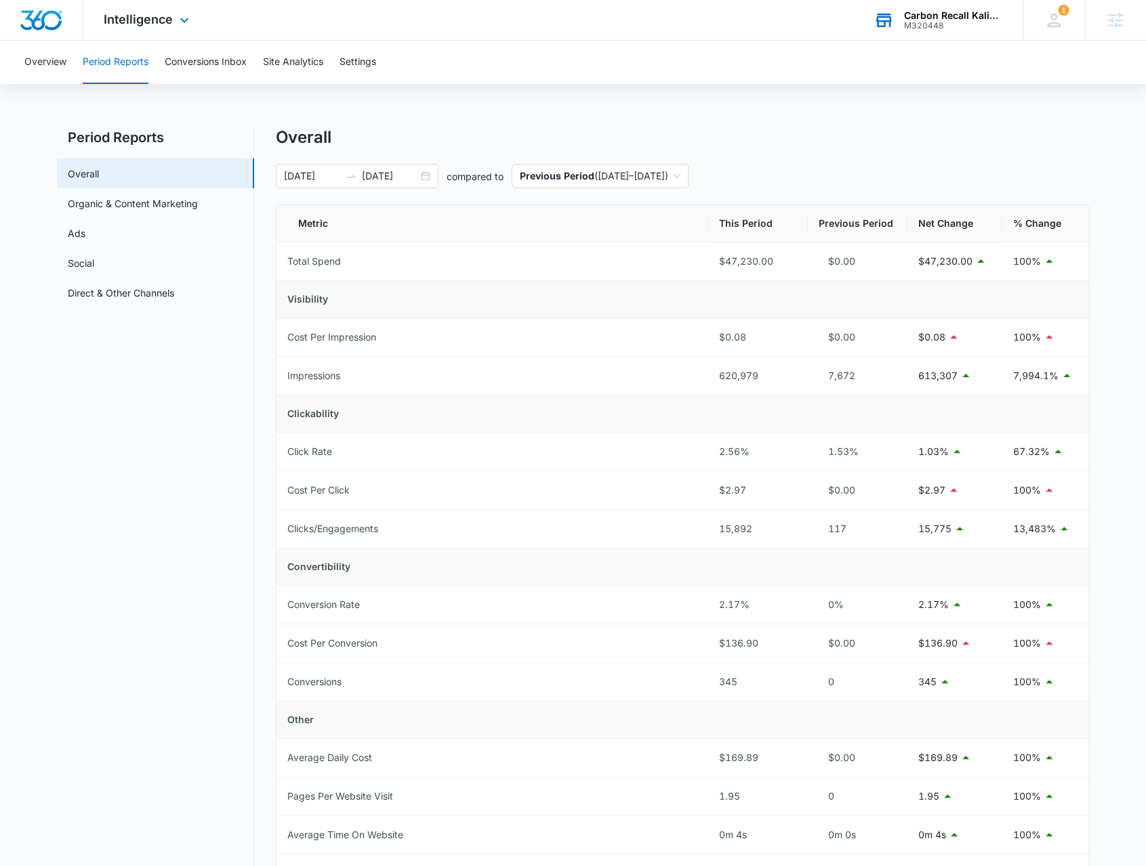
click at [199, 26] on div "Intelligence Apps Reputation Forms CRM Email Social Payments POS Content Ads In…" at bounding box center [147, 20] width 129 height 40
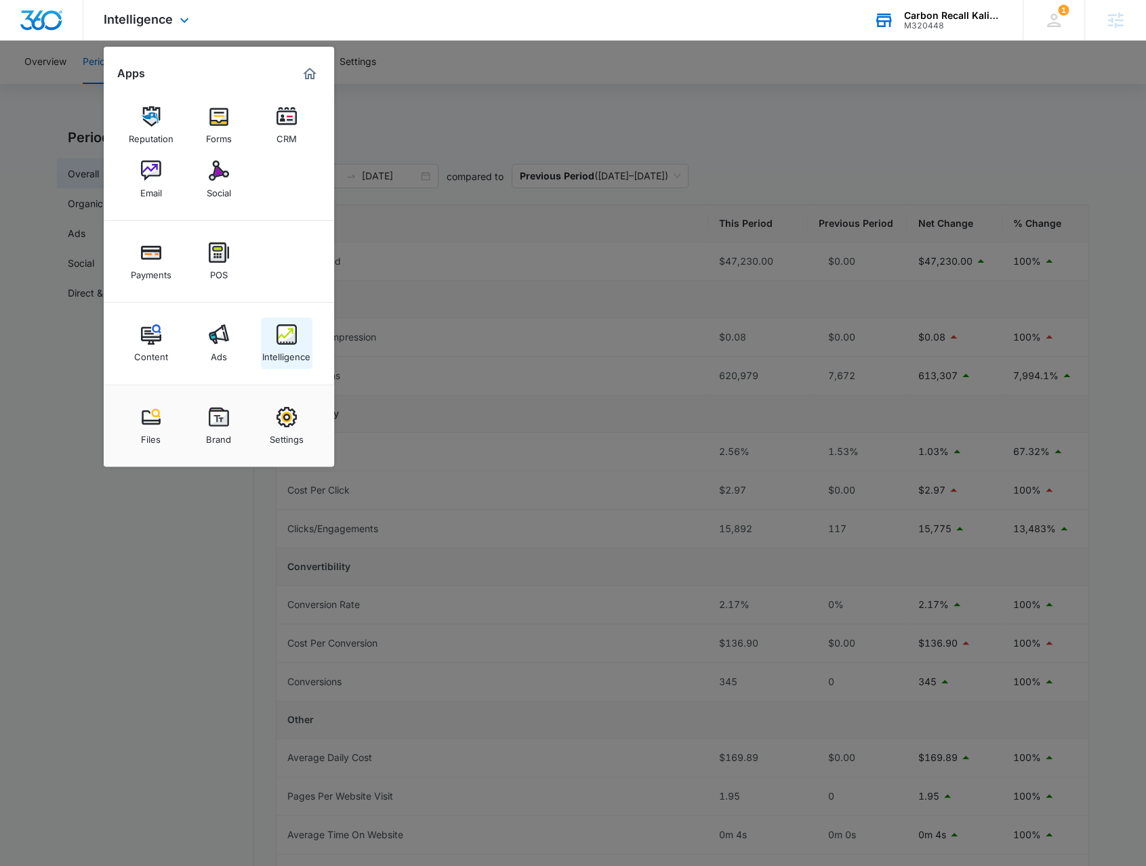
click at [296, 338] on link "Intelligence" at bounding box center [286, 343] width 51 height 51
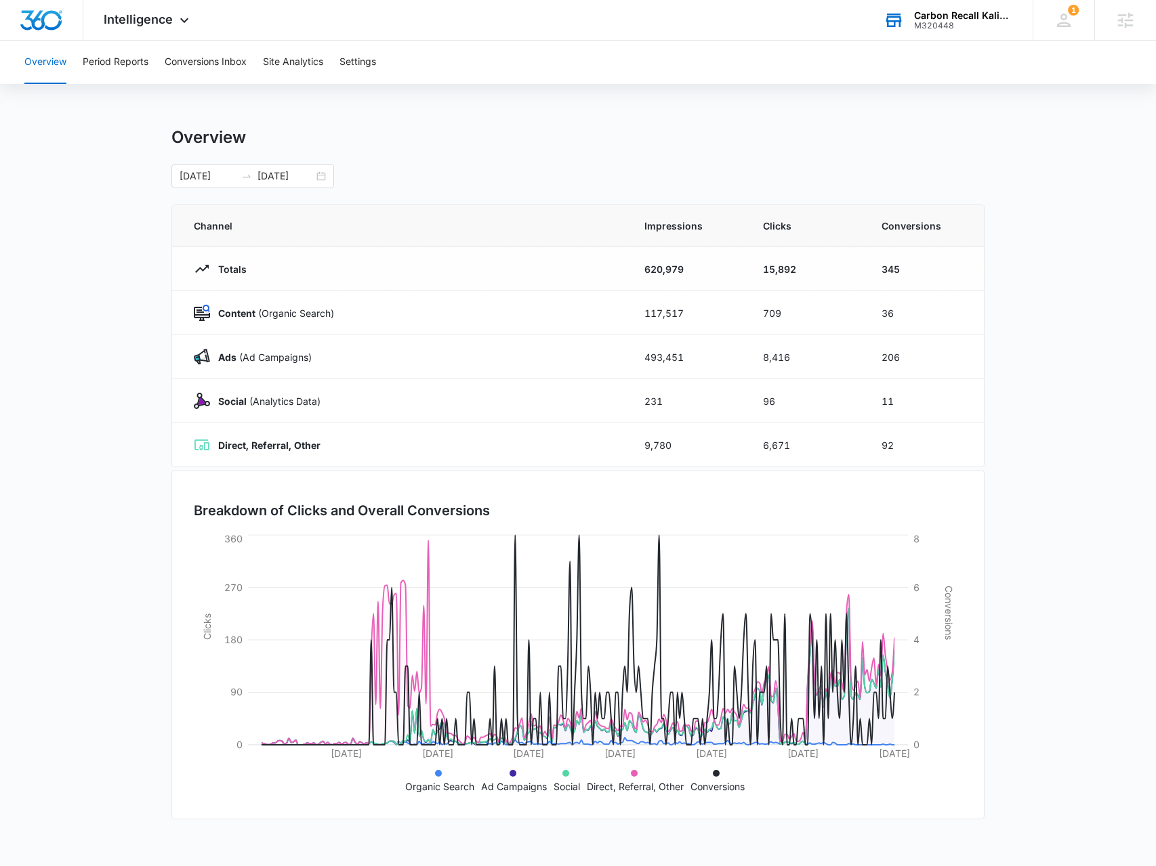
click at [1074, 379] on main "Overview [DATE] [DATE] Channel Impressions Clicks Conversions Totals 620,979 15…" at bounding box center [578, 482] width 1156 height 711
click at [156, 22] on span "Intelligence" at bounding box center [138, 19] width 69 height 14
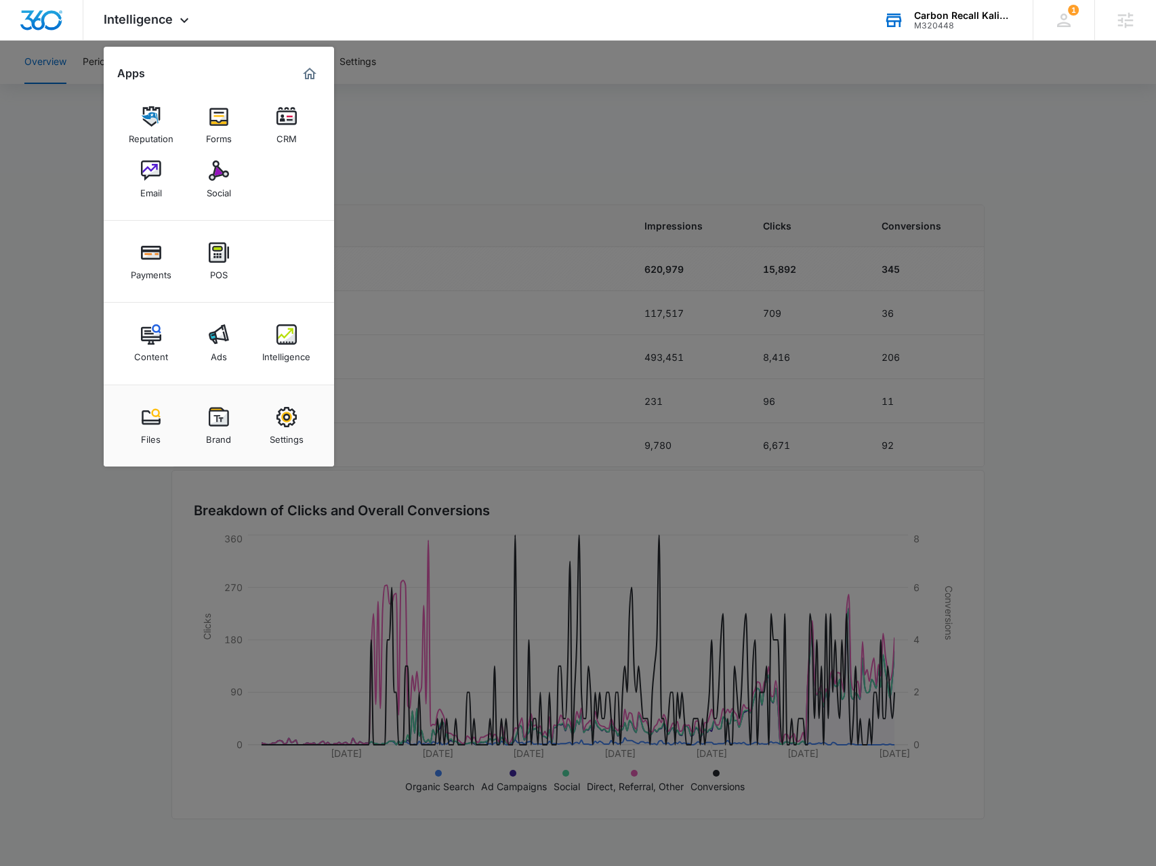
click at [152, 340] on img at bounding box center [151, 335] width 20 height 20
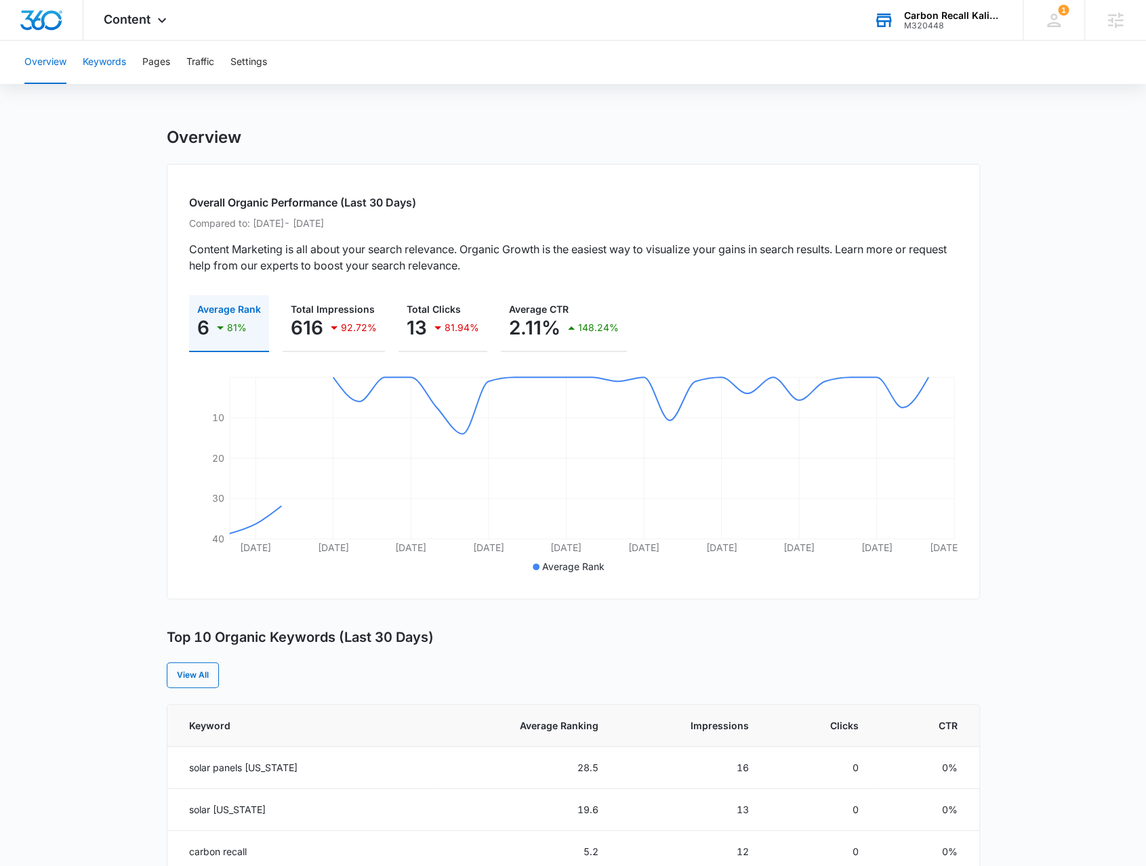
click at [112, 58] on button "Keywords" at bounding box center [104, 62] width 43 height 43
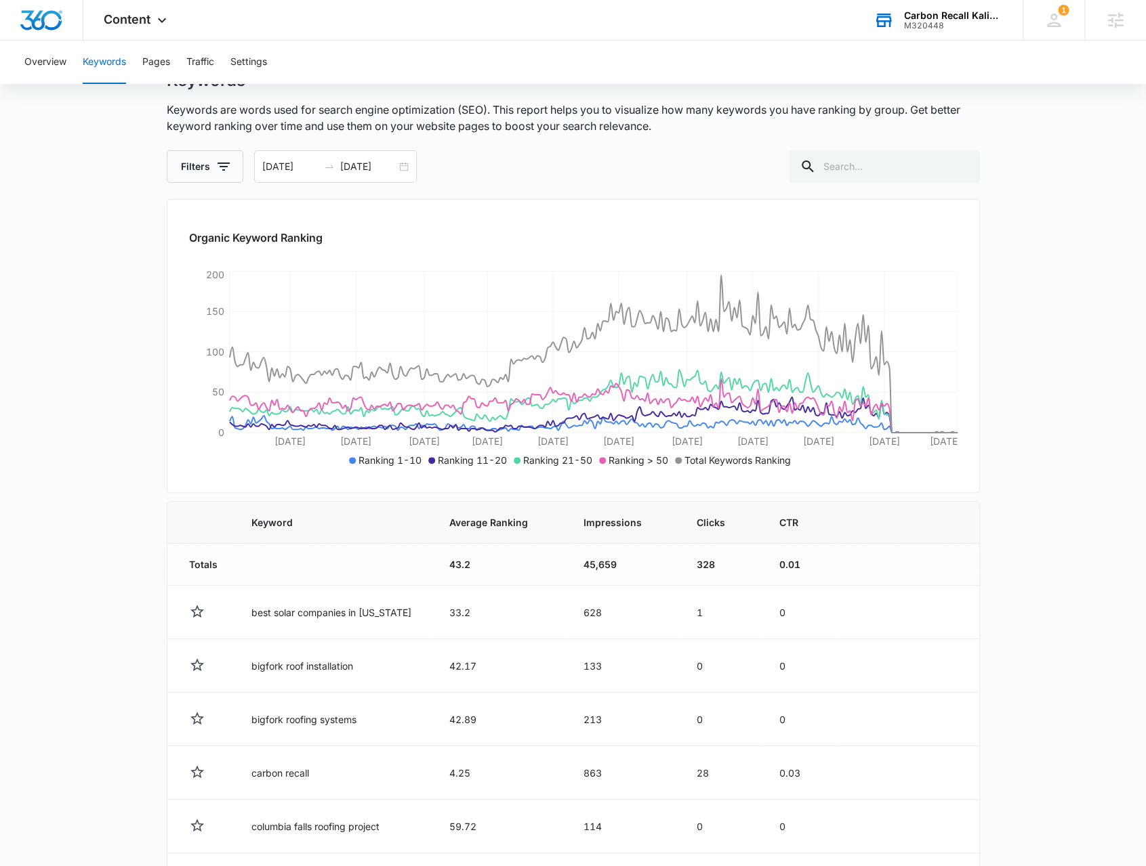
scroll to position [339, 0]
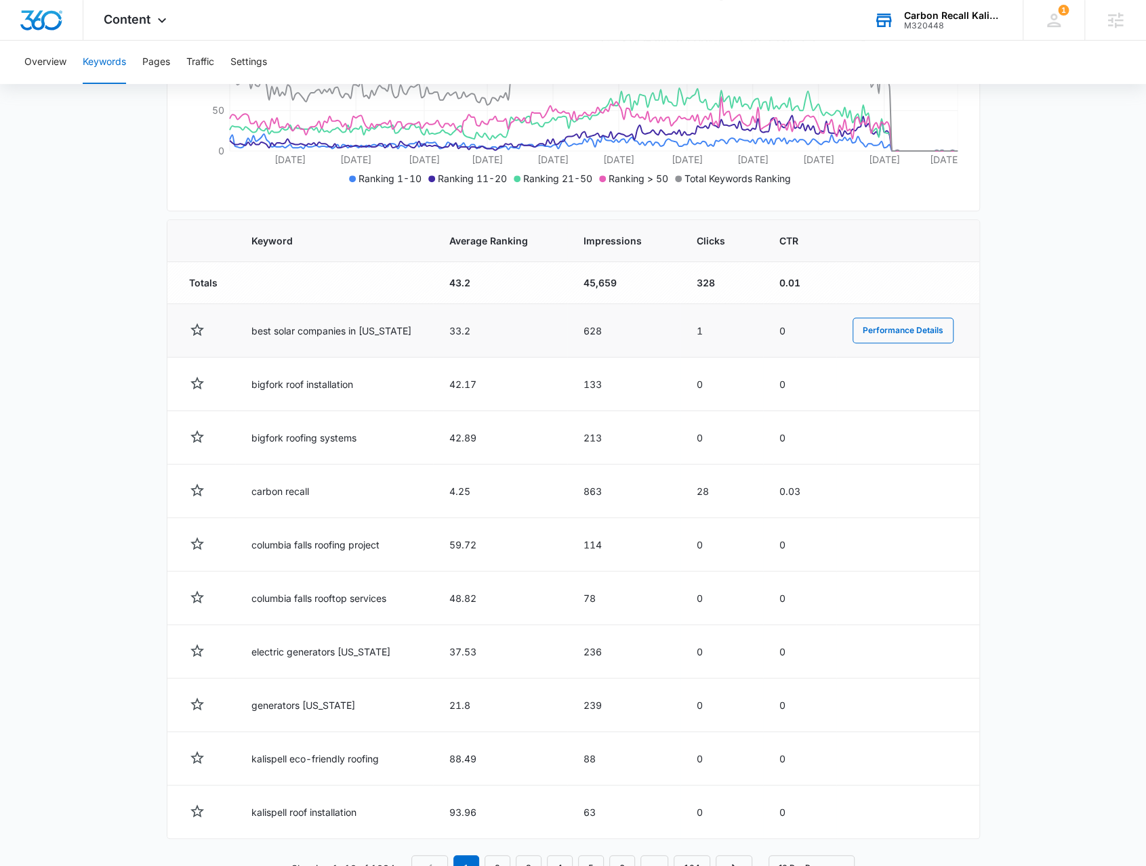
click at [307, 332] on td "best solar companies in [US_STATE]" at bounding box center [334, 331] width 198 height 54
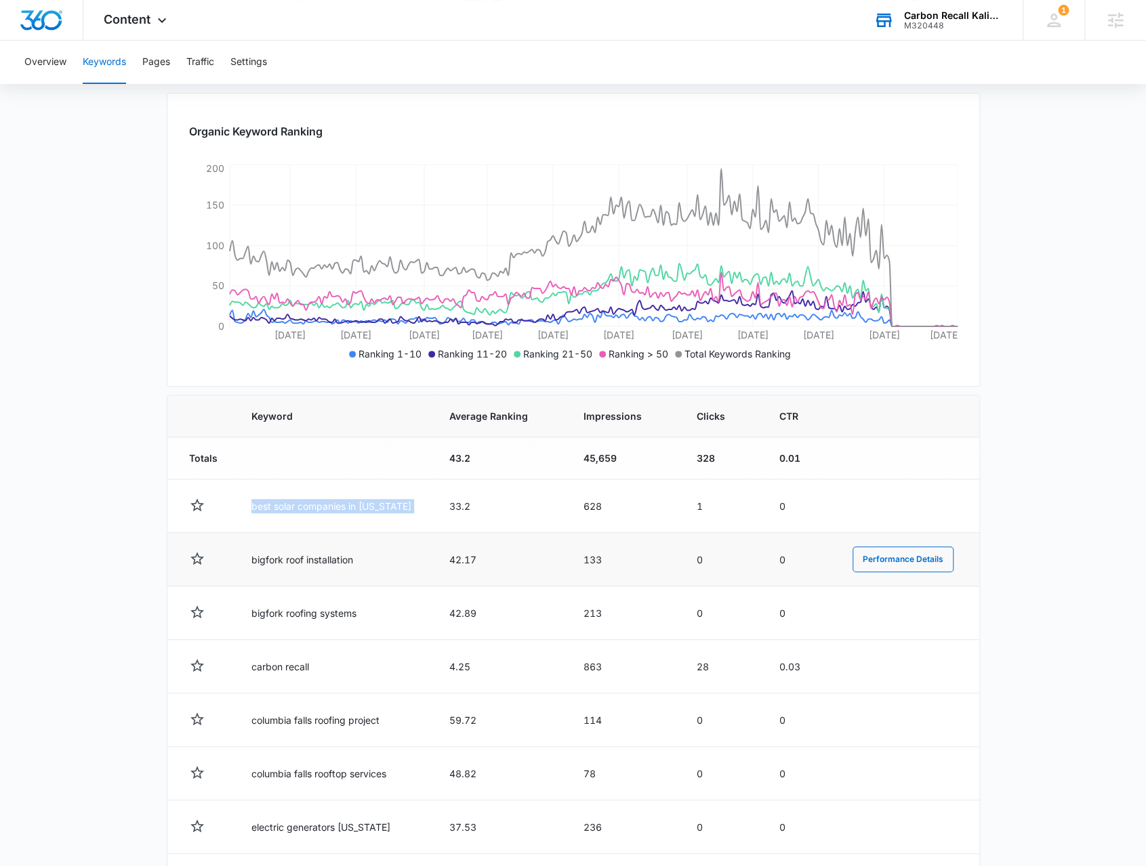
scroll to position [68, 0]
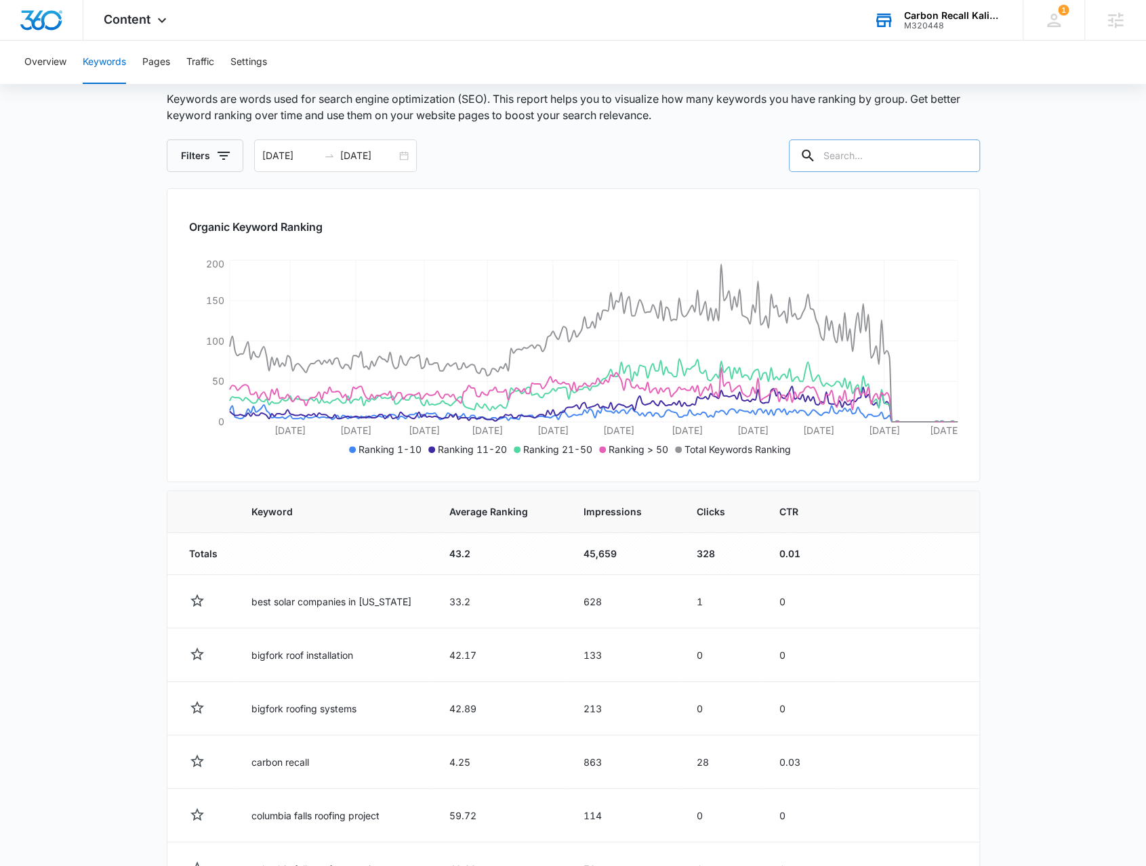
click at [886, 159] on input "text" at bounding box center [884, 156] width 191 height 33
type input "solar"
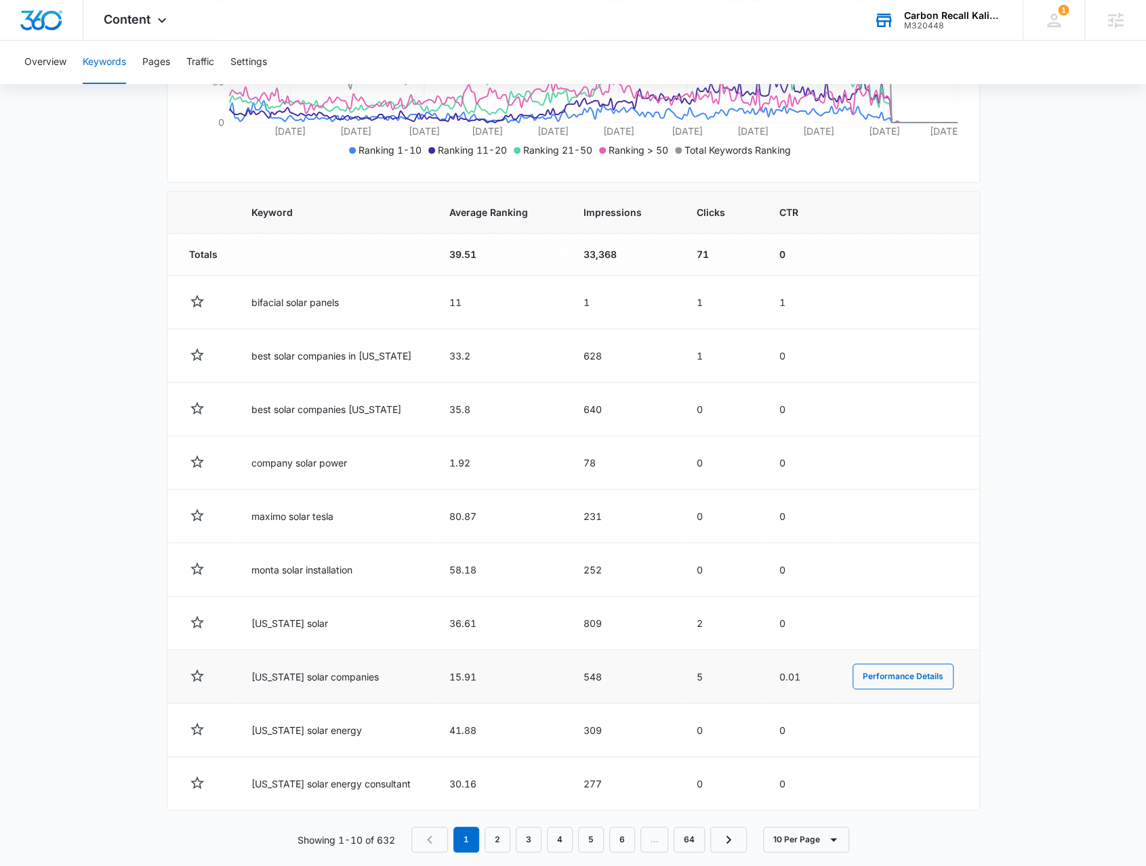
scroll to position [382, 0]
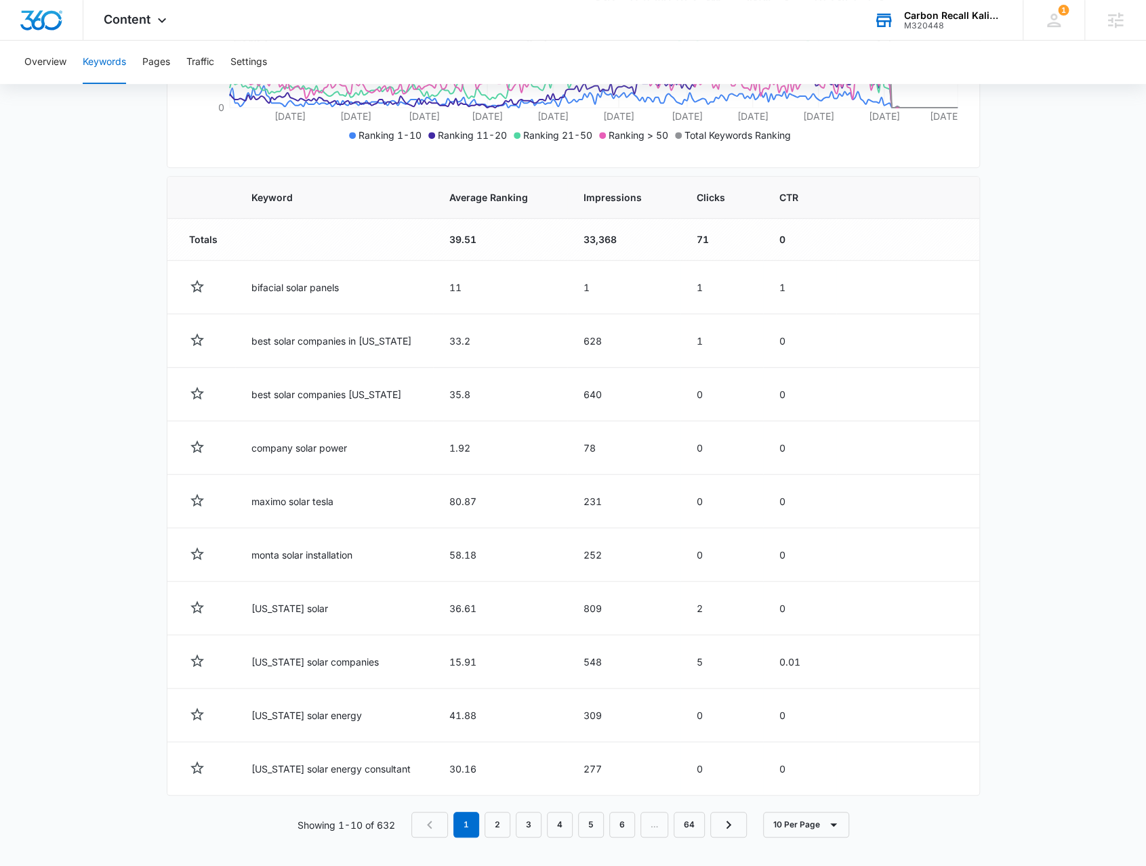
click at [1083, 358] on main "Keywords Keywords are words used for search engine optimization (SEO). This rep…" at bounding box center [573, 307] width 1146 height 1125
